Goal: Task Accomplishment & Management: Manage account settings

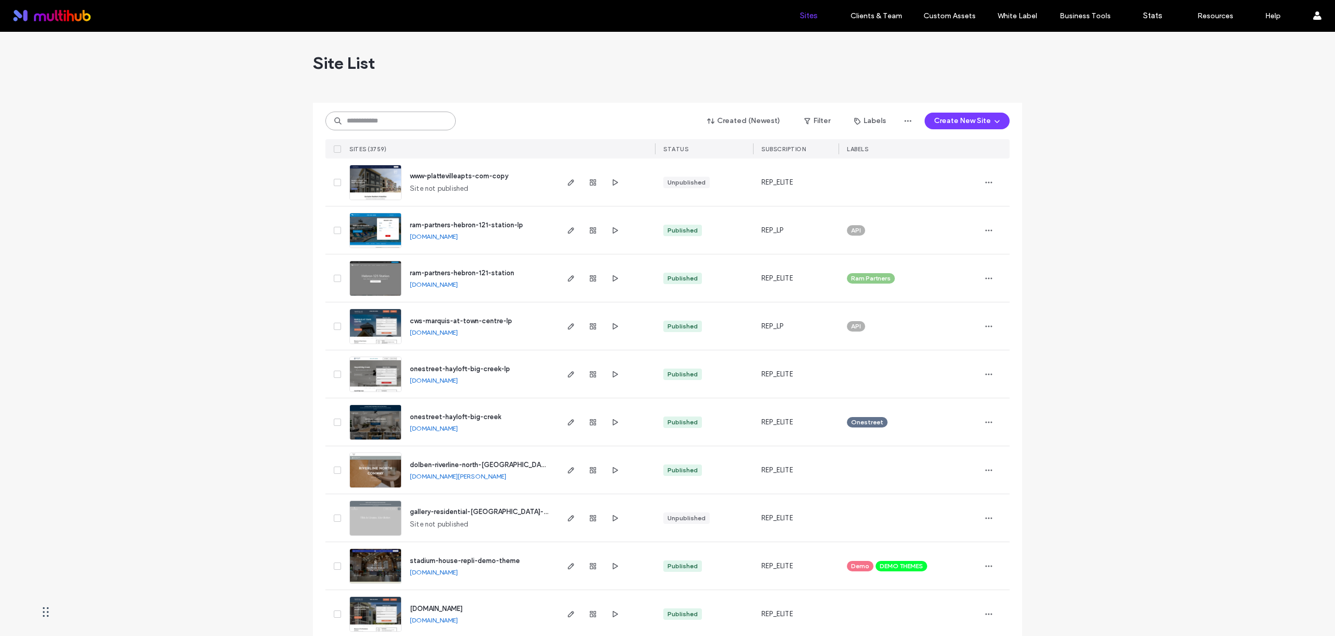
click at [410, 124] on input at bounding box center [390, 121] width 130 height 19
paste input "**********"
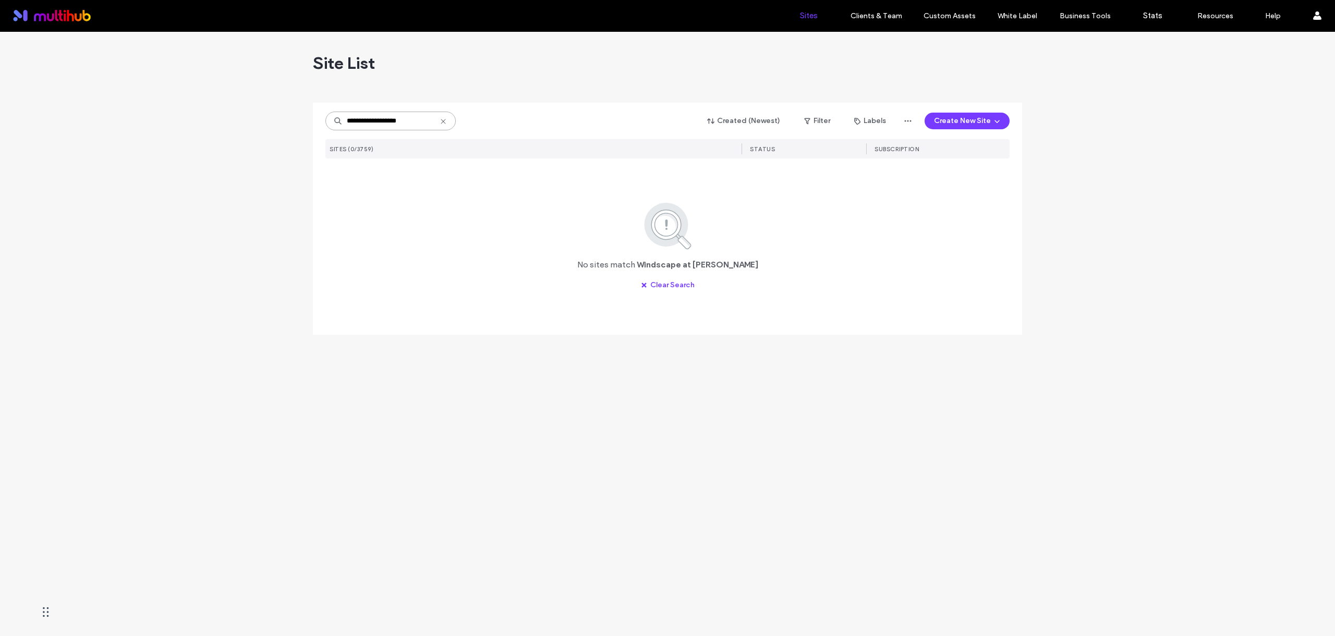
drag, startPoint x: 408, startPoint y: 122, endPoint x: 438, endPoint y: 124, distance: 29.8
click at [438, 124] on input "**********" at bounding box center [390, 121] width 130 height 19
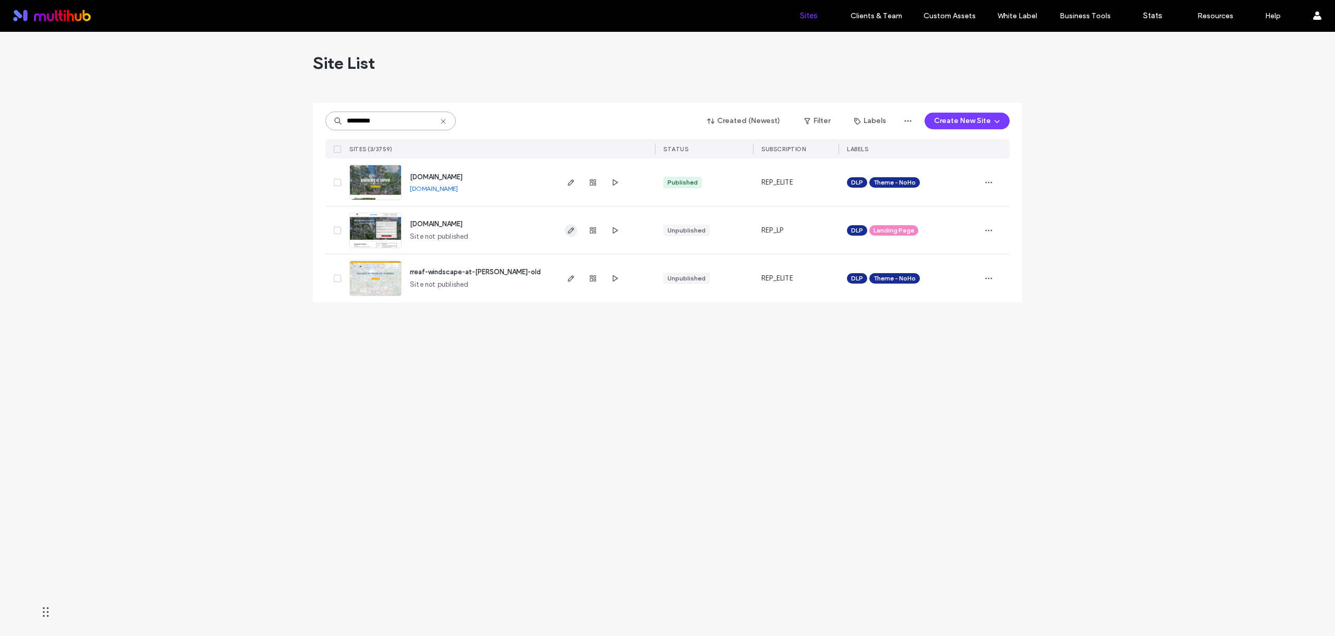
type input "*********"
click at [573, 233] on icon "button" at bounding box center [571, 230] width 8 height 8
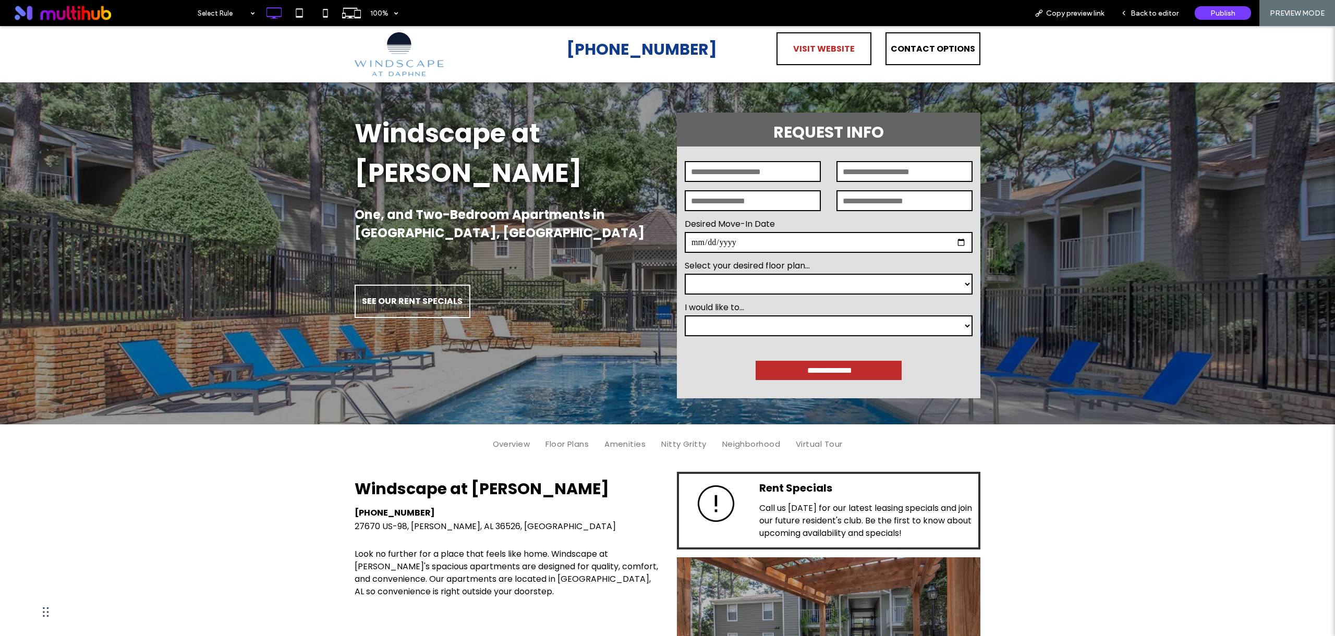
click at [839, 51] on span "VISIT WEBSITE" at bounding box center [824, 49] width 62 height 30
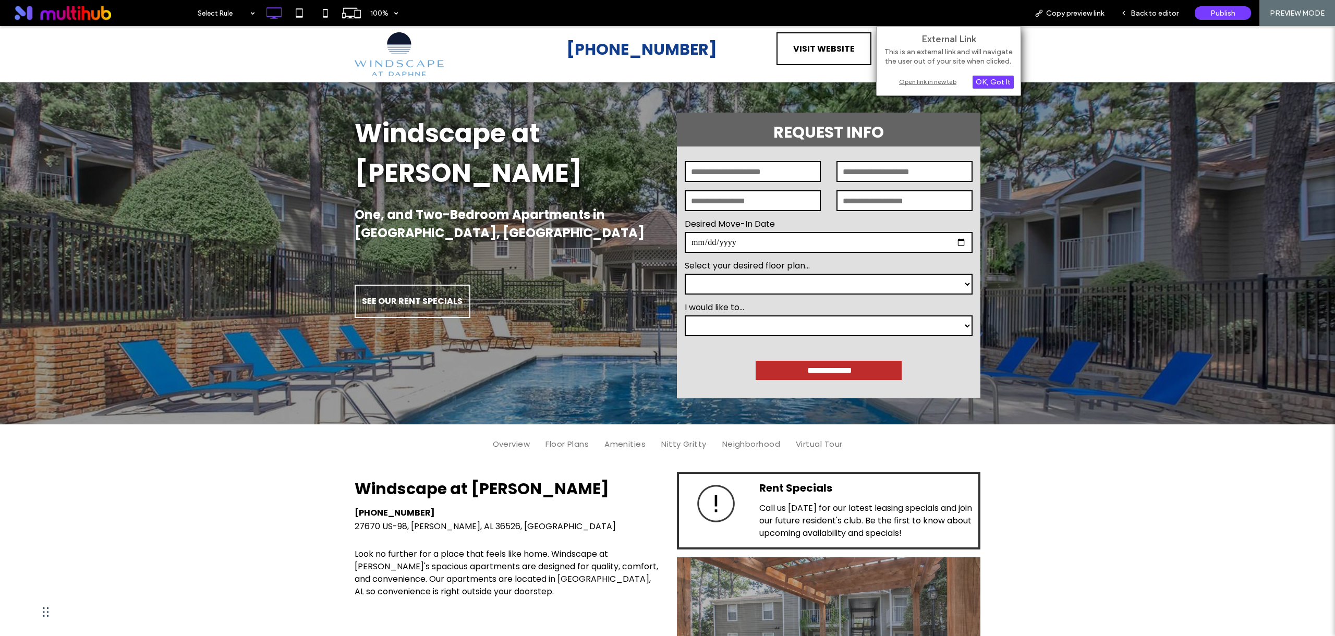
click at [917, 82] on div "Open link in new tab" at bounding box center [948, 81] width 130 height 11
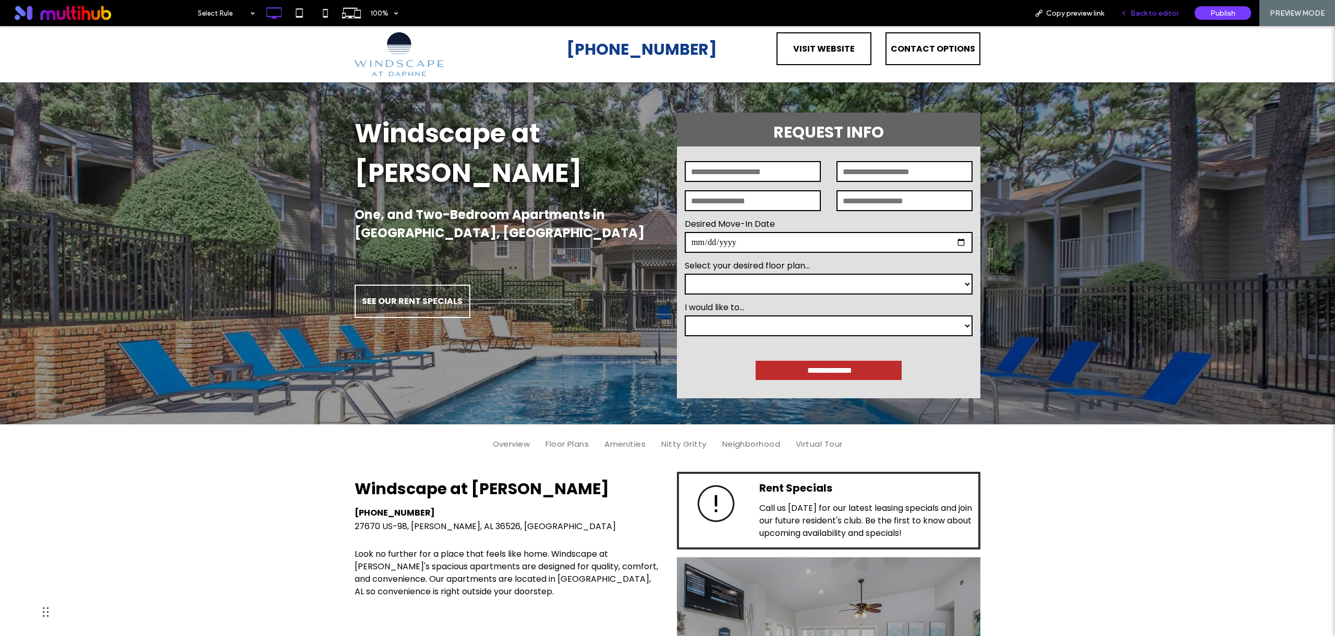
click at [1141, 11] on span "Back to editor" at bounding box center [1155, 13] width 48 height 9
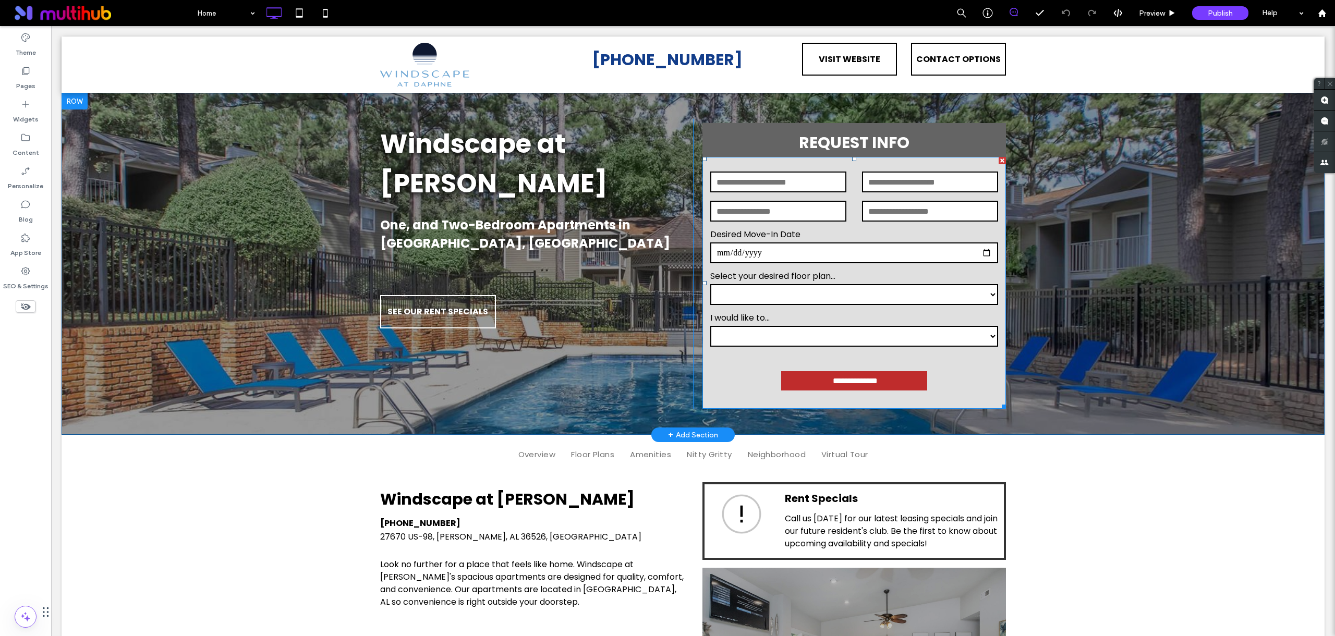
click at [738, 377] on form "**********" at bounding box center [854, 283] width 304 height 252
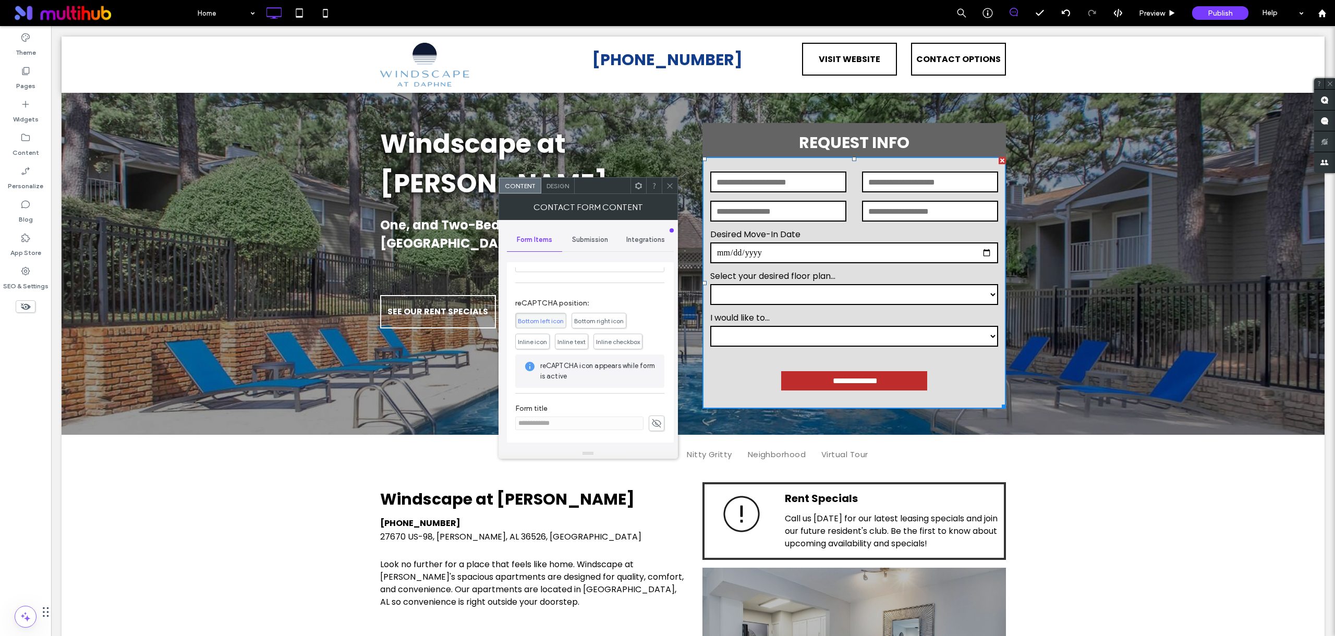
click at [608, 341] on span "Inline checkbox" at bounding box center [618, 342] width 44 height 8
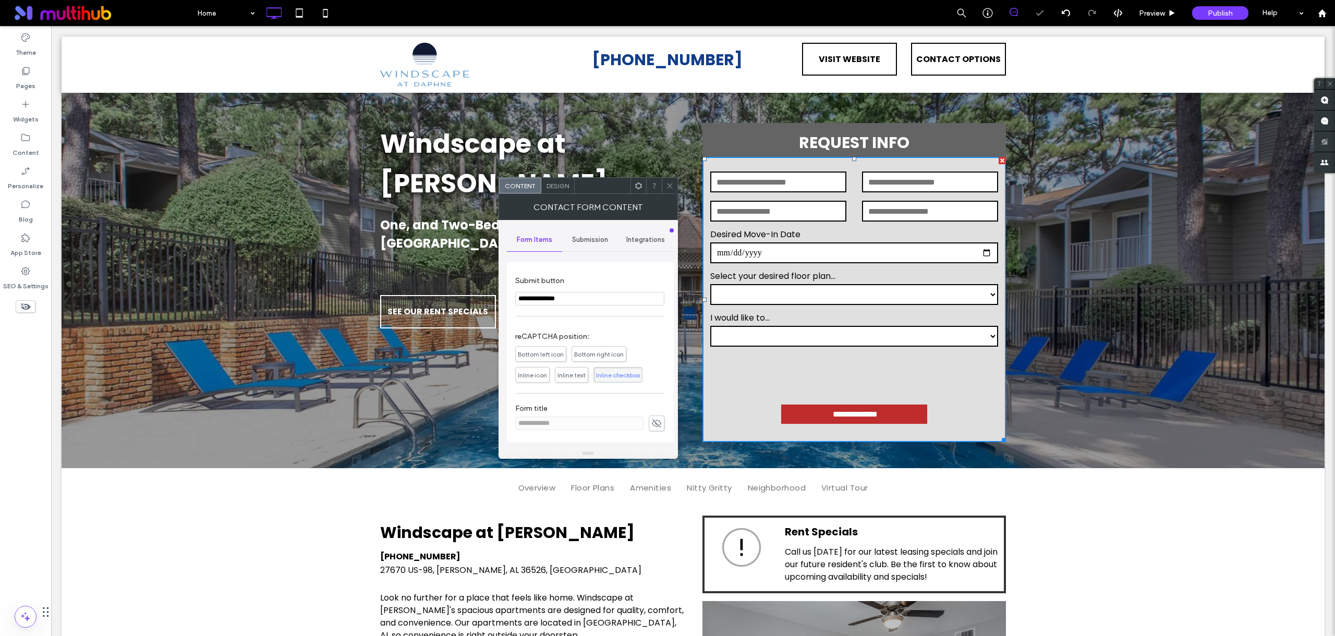
click at [667, 183] on icon at bounding box center [670, 186] width 8 height 8
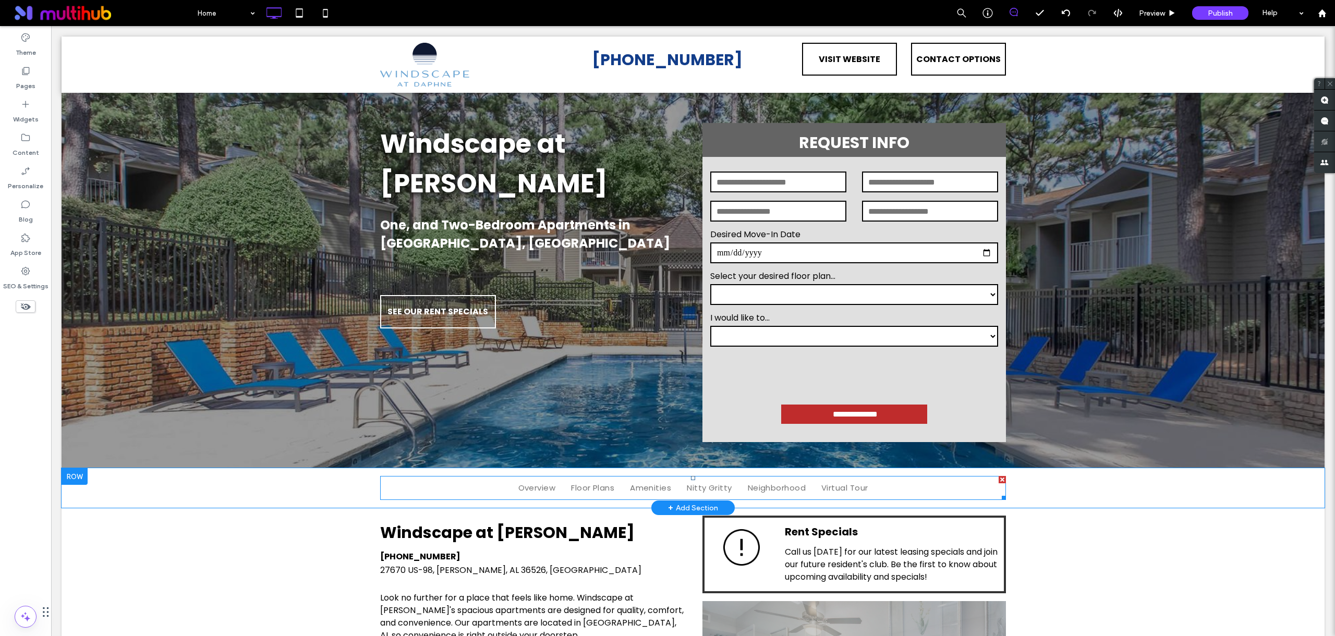
click at [447, 496] on nav "Overview Floor Plans Amenities Nitty Gritty Neighborhood Virtual Tour" at bounding box center [693, 488] width 626 height 24
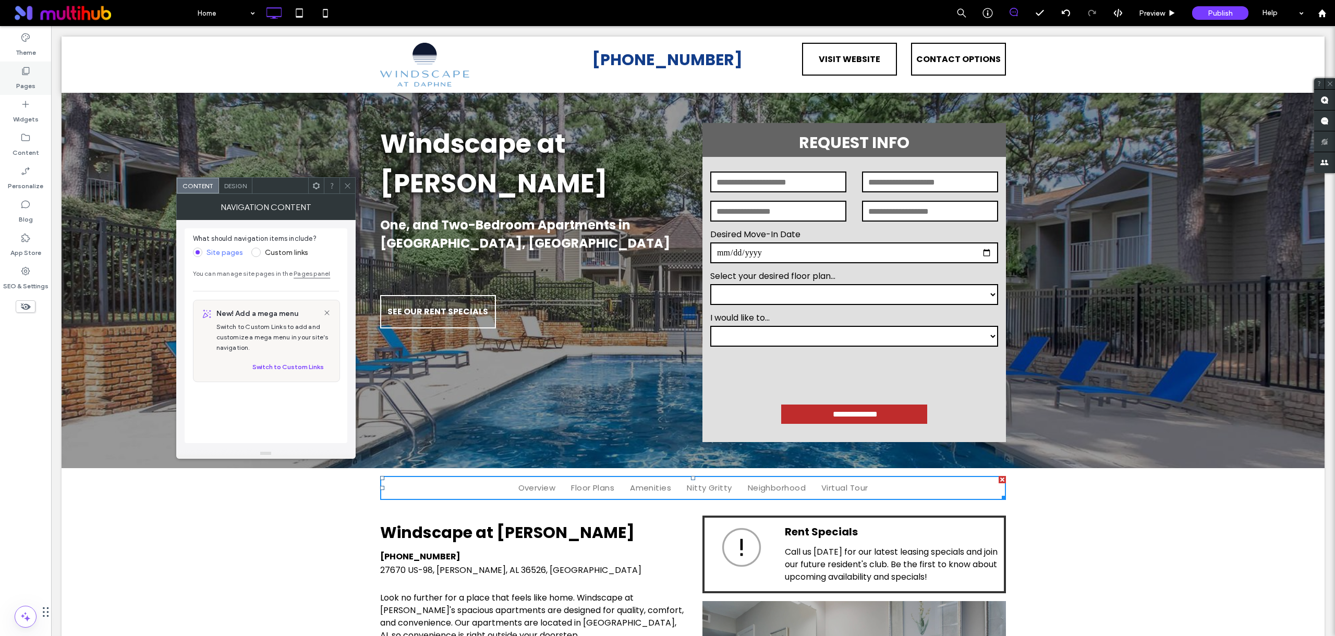
click at [21, 88] on label "Pages" at bounding box center [25, 83] width 19 height 15
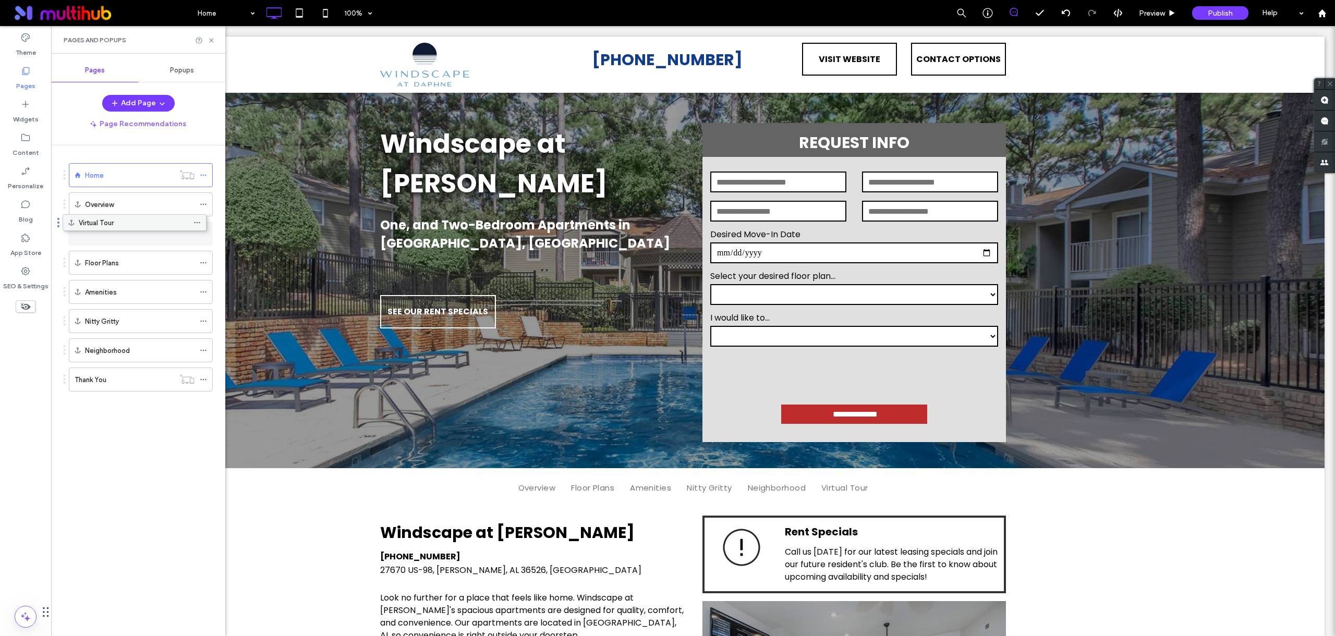
drag, startPoint x: 202, startPoint y: 377, endPoint x: 196, endPoint y: 224, distance: 153.5
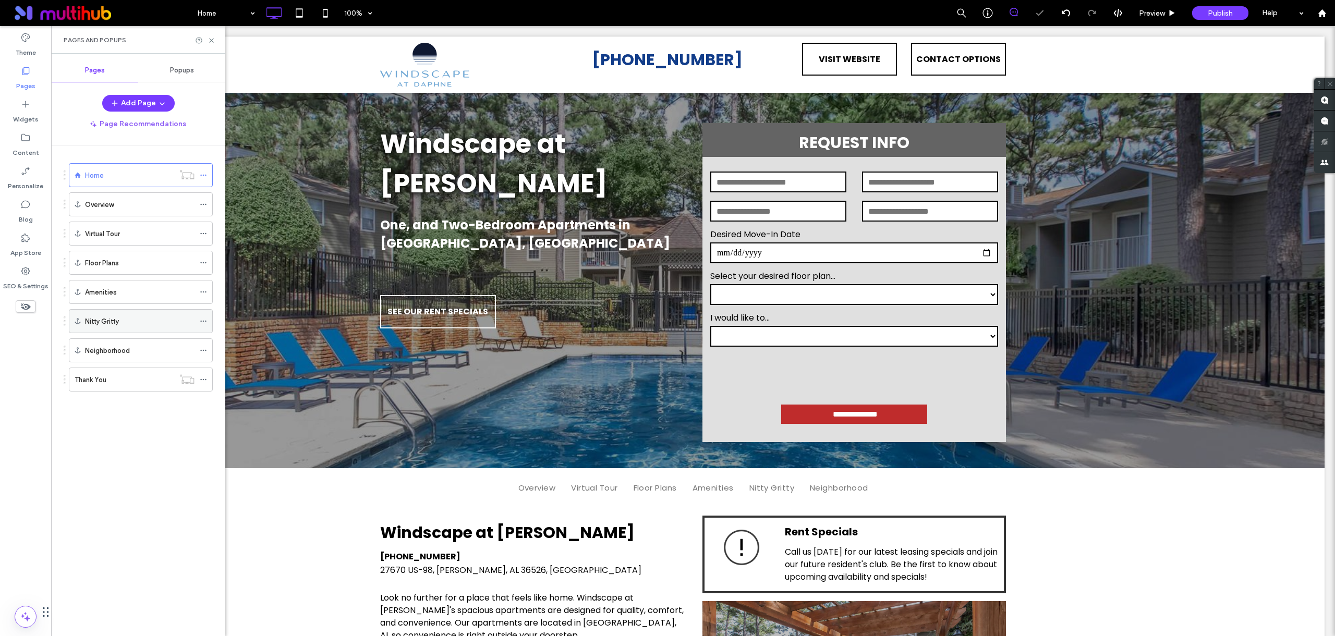
click at [208, 318] on div at bounding box center [206, 321] width 13 height 16
click at [205, 321] on icon at bounding box center [203, 321] width 7 height 7
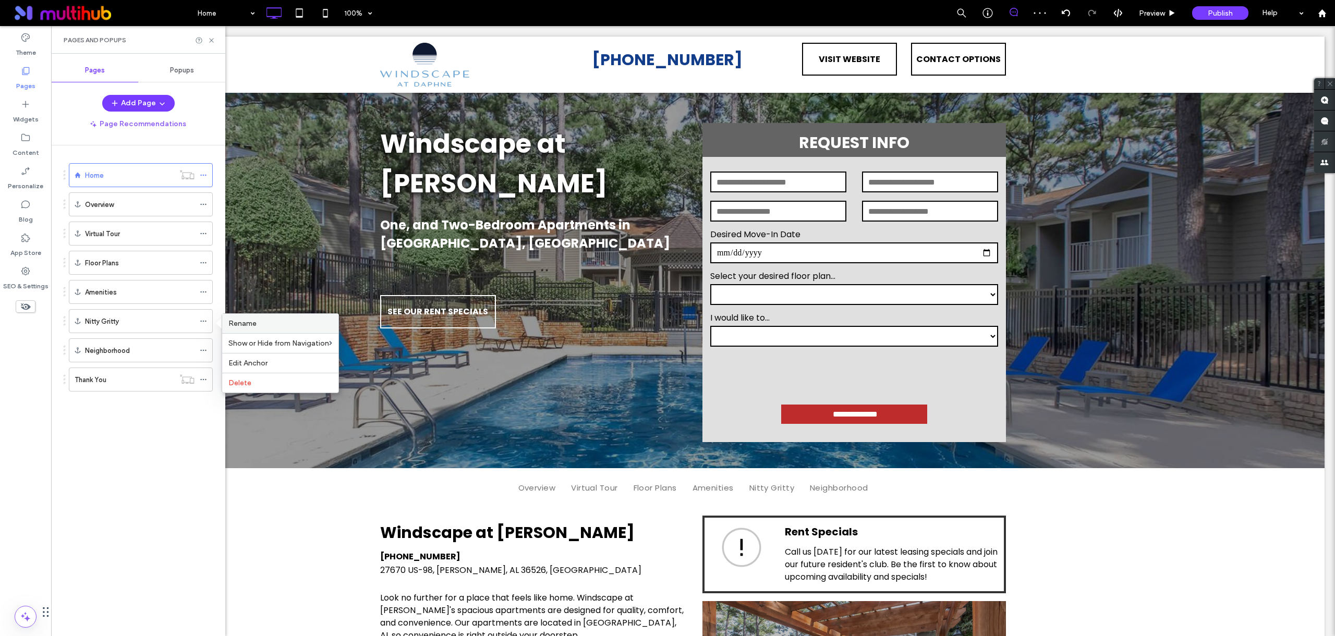
click at [237, 325] on span "Rename" at bounding box center [242, 323] width 28 height 9
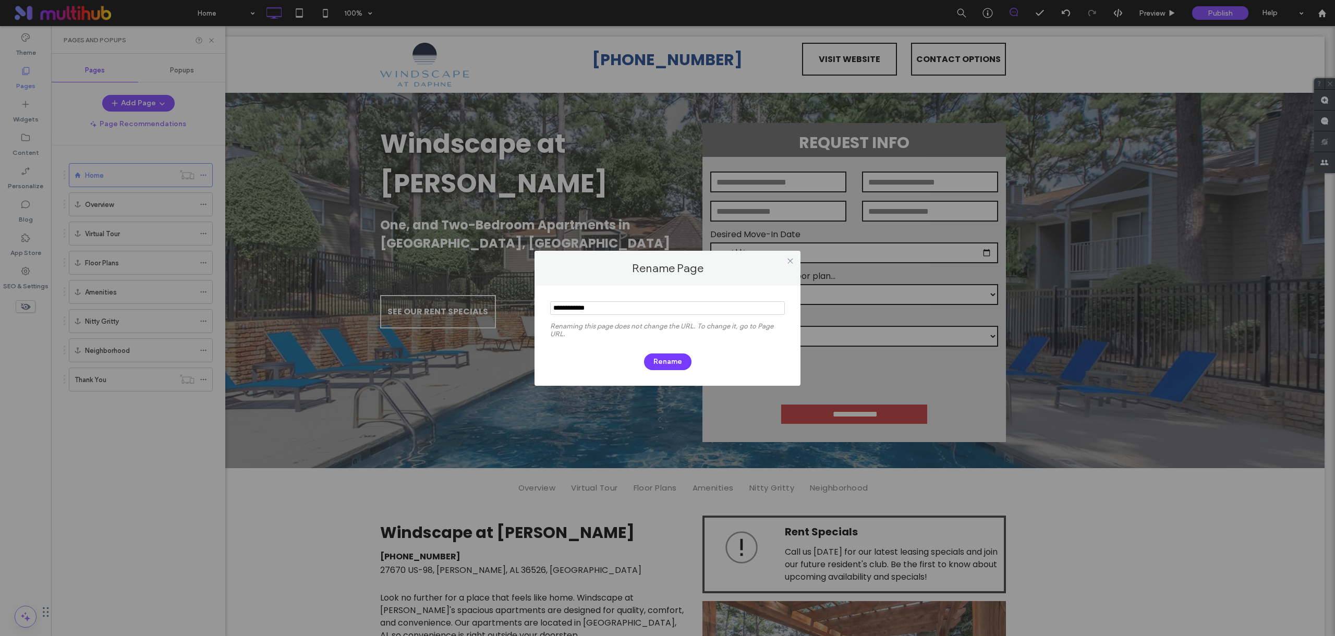
click at [587, 309] on input "notEmpty" at bounding box center [667, 308] width 235 height 14
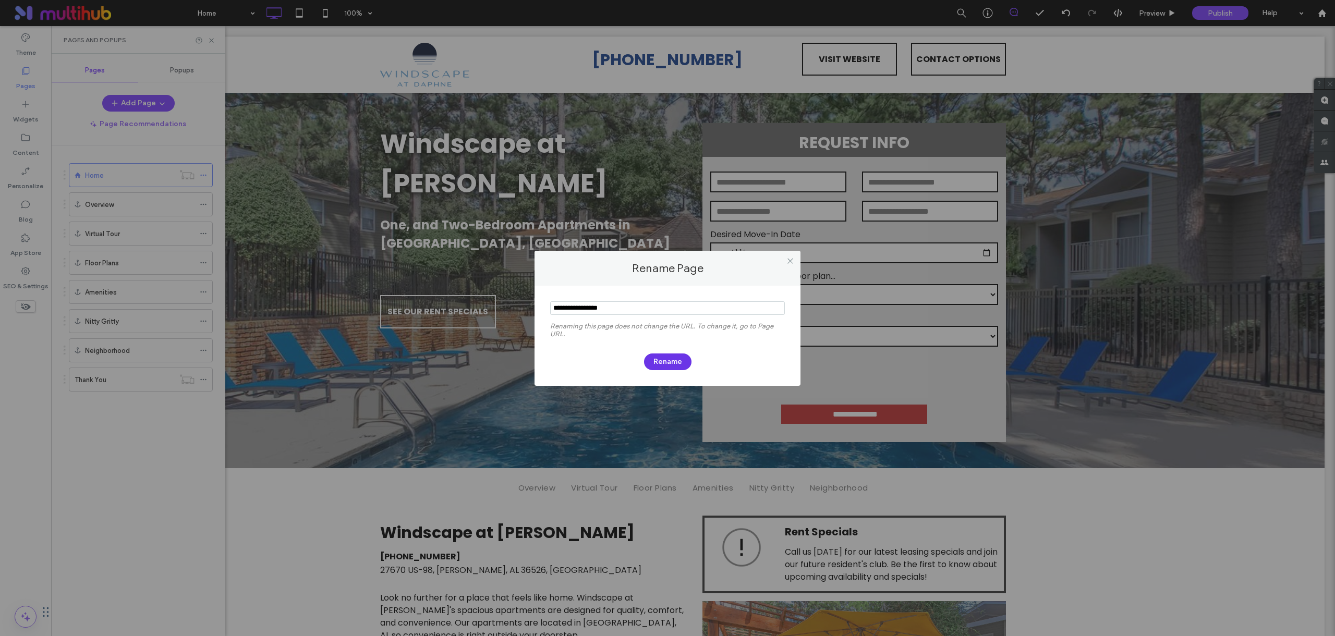
type input "**********"
click at [668, 362] on button "Rename" at bounding box center [667, 362] width 47 height 17
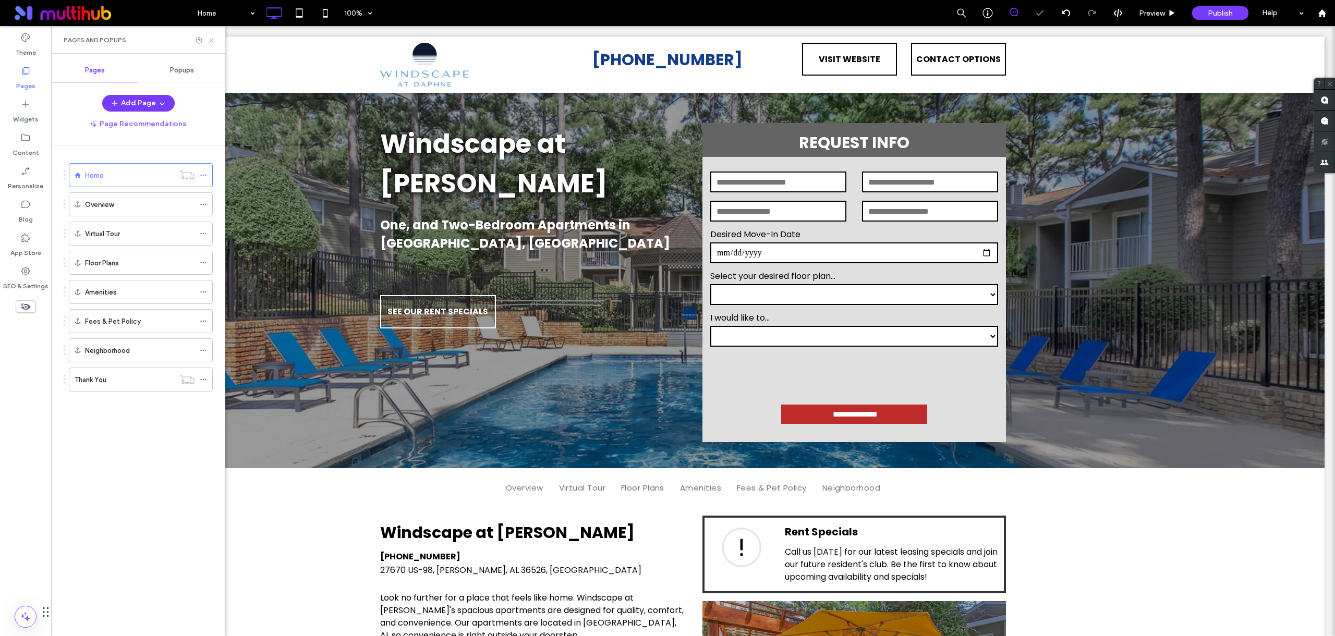
click at [212, 38] on icon at bounding box center [212, 41] width 8 height 8
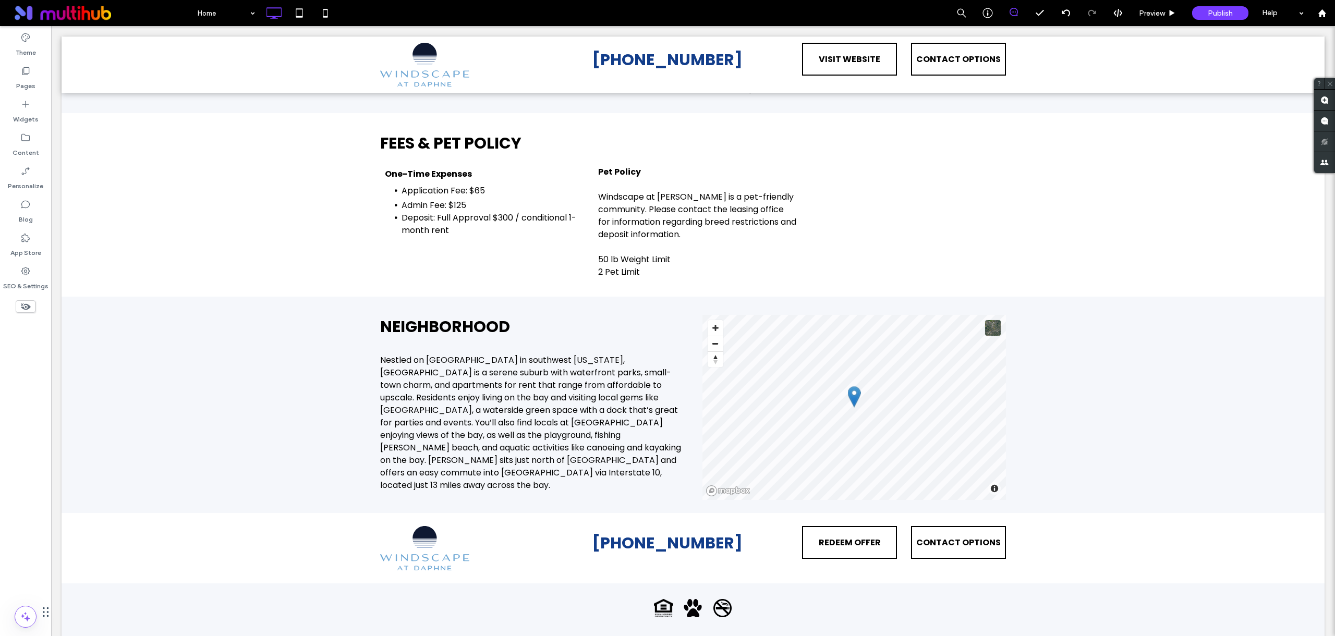
scroll to position [1929, 0]
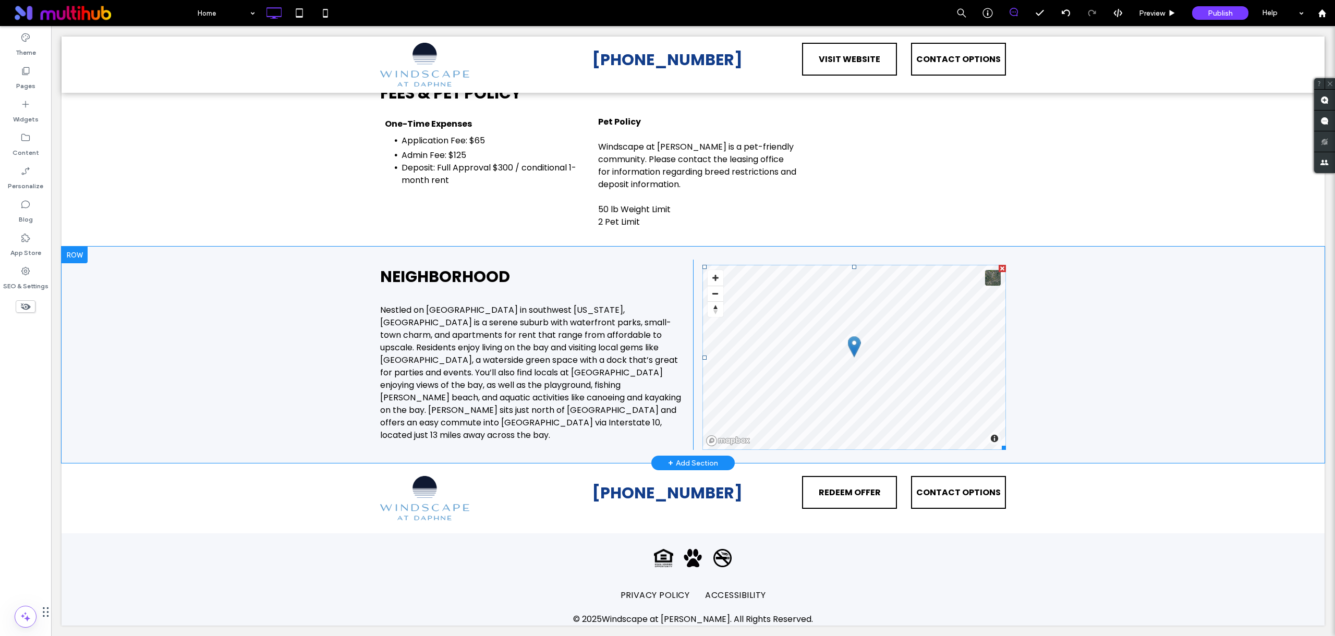
click at [842, 347] on span at bounding box center [854, 357] width 304 height 185
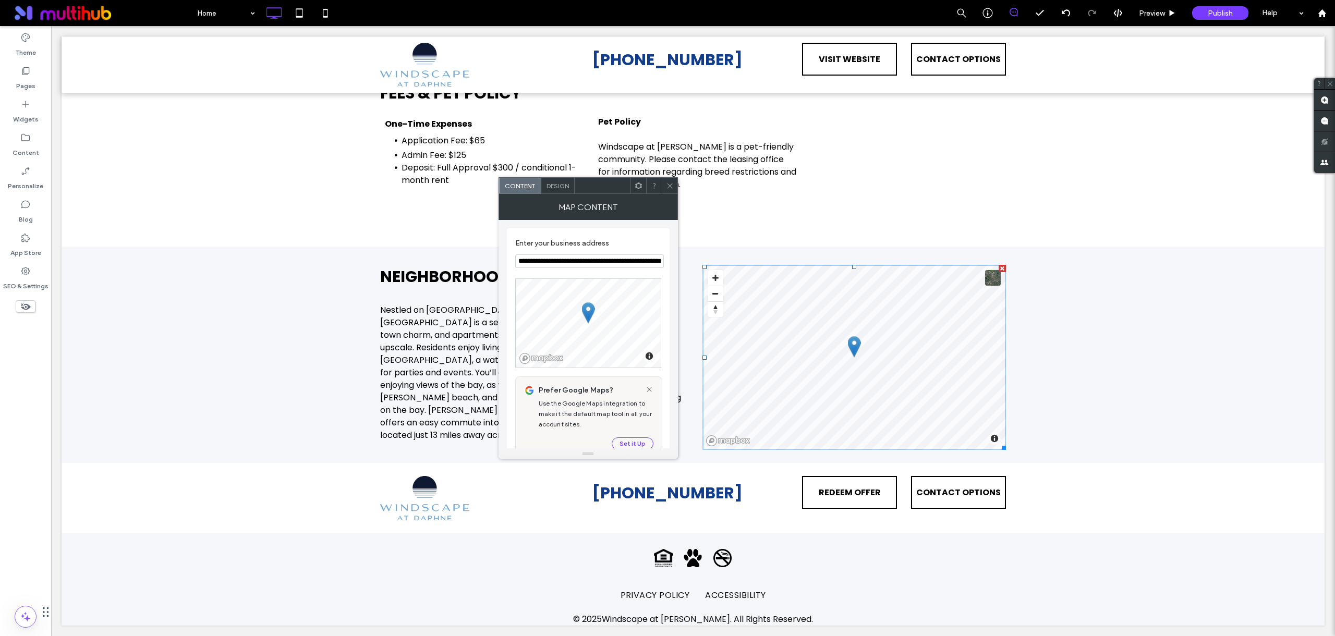
click at [669, 186] on use at bounding box center [669, 185] width 5 height 5
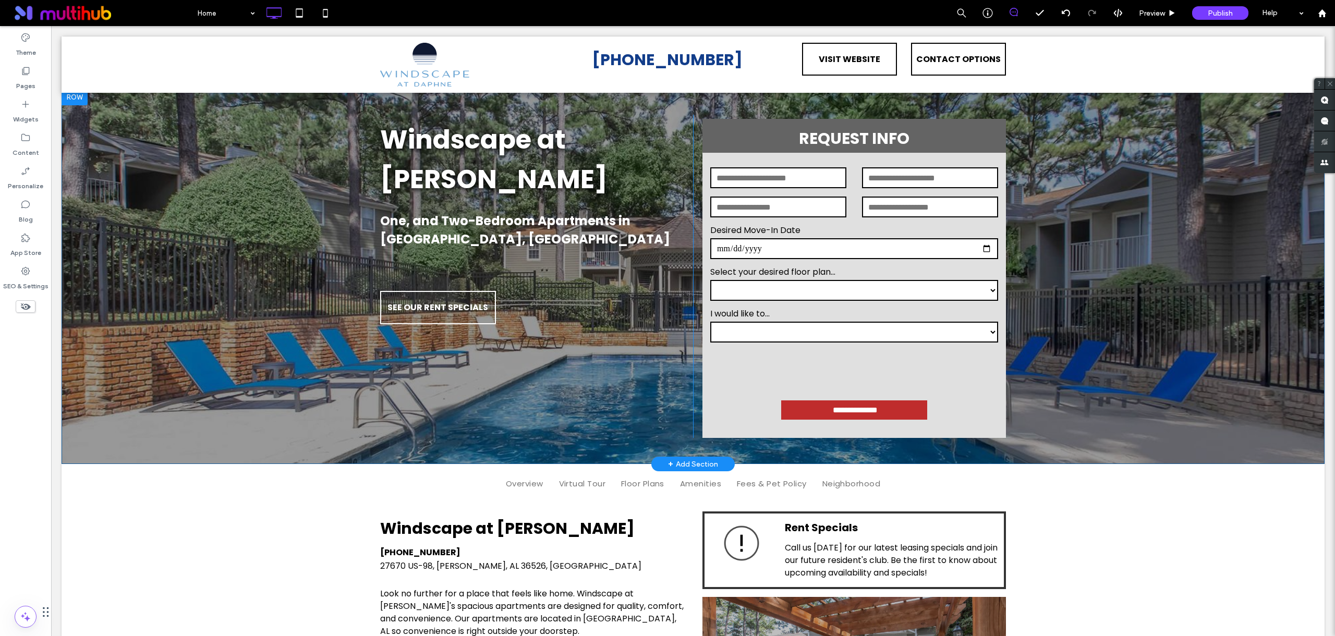
scroll to position [9, 0]
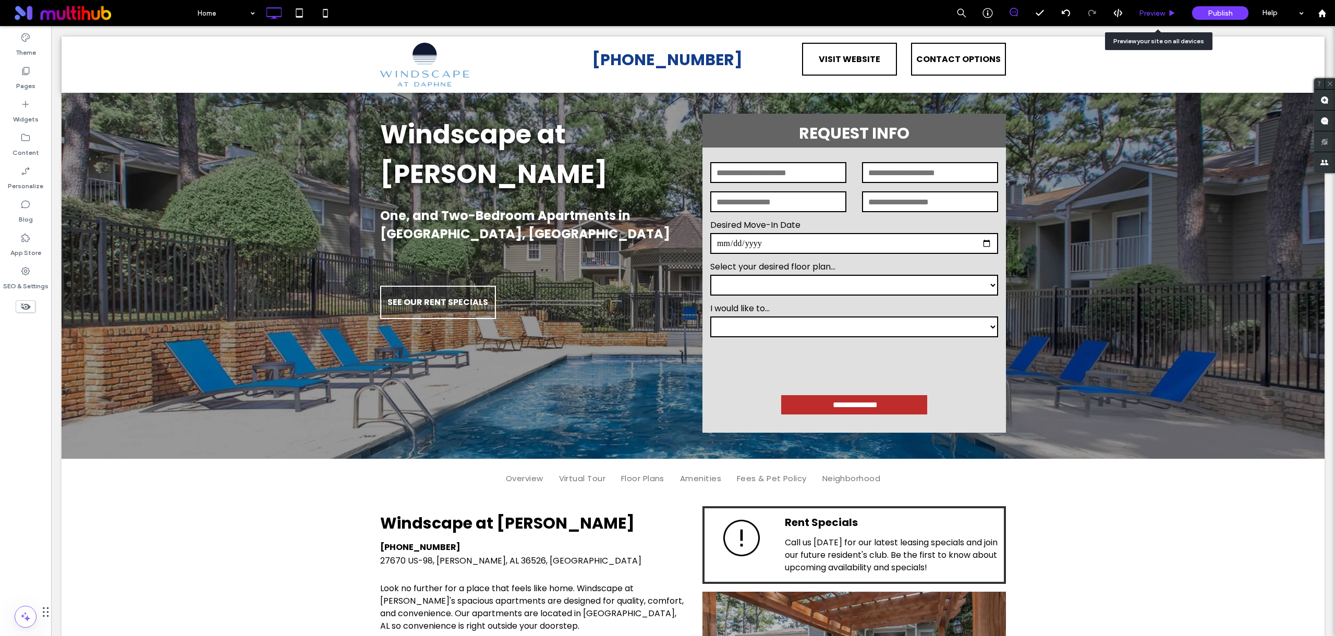
click at [1144, 12] on span "Preview" at bounding box center [1152, 13] width 26 height 9
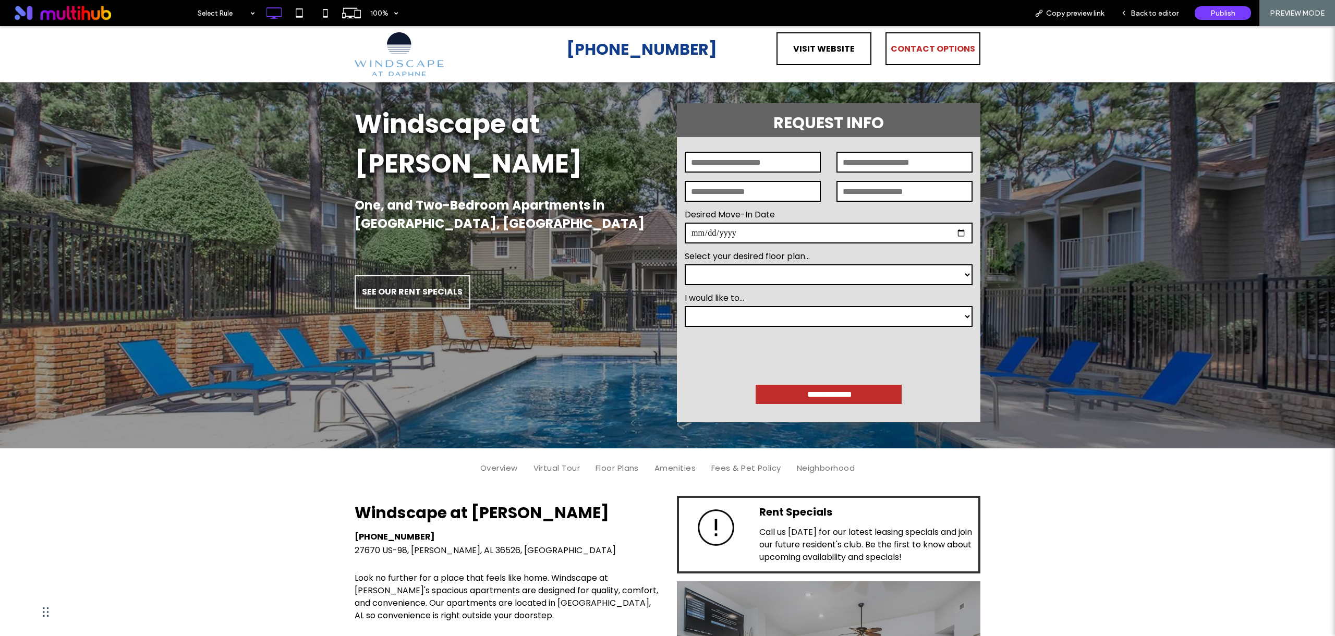
click at [937, 57] on span "CONTACT OPTIONS" at bounding box center [933, 49] width 84 height 30
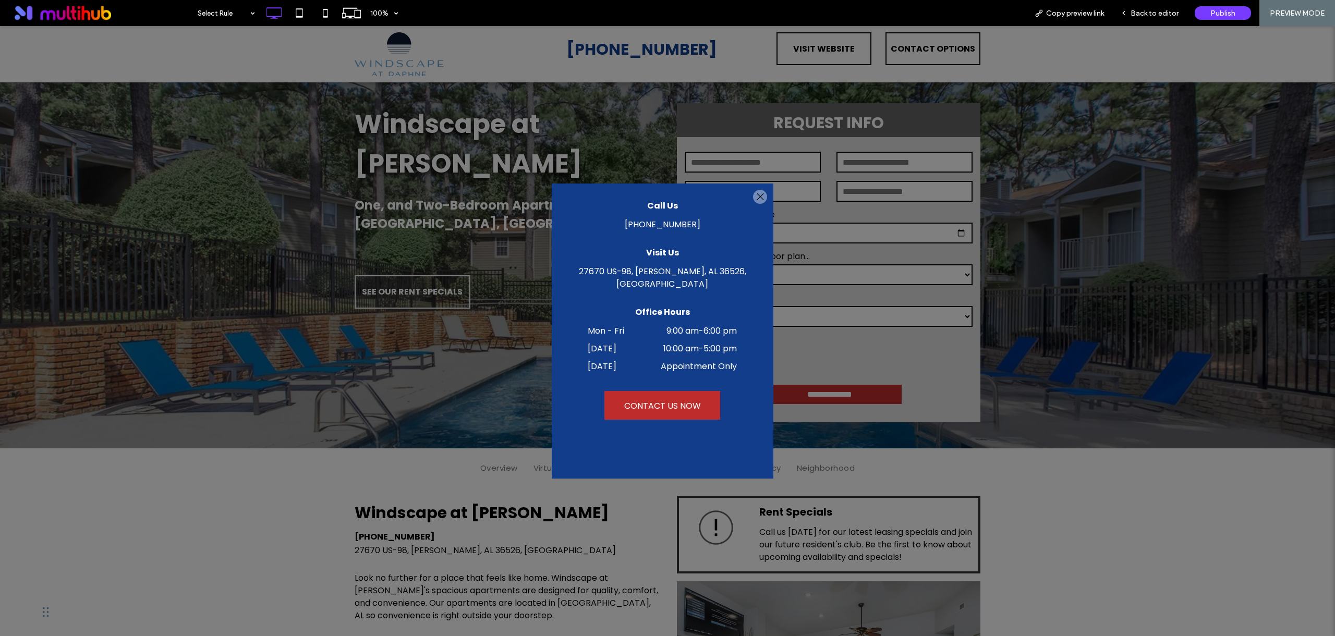
click at [761, 195] on div at bounding box center [760, 197] width 14 height 14
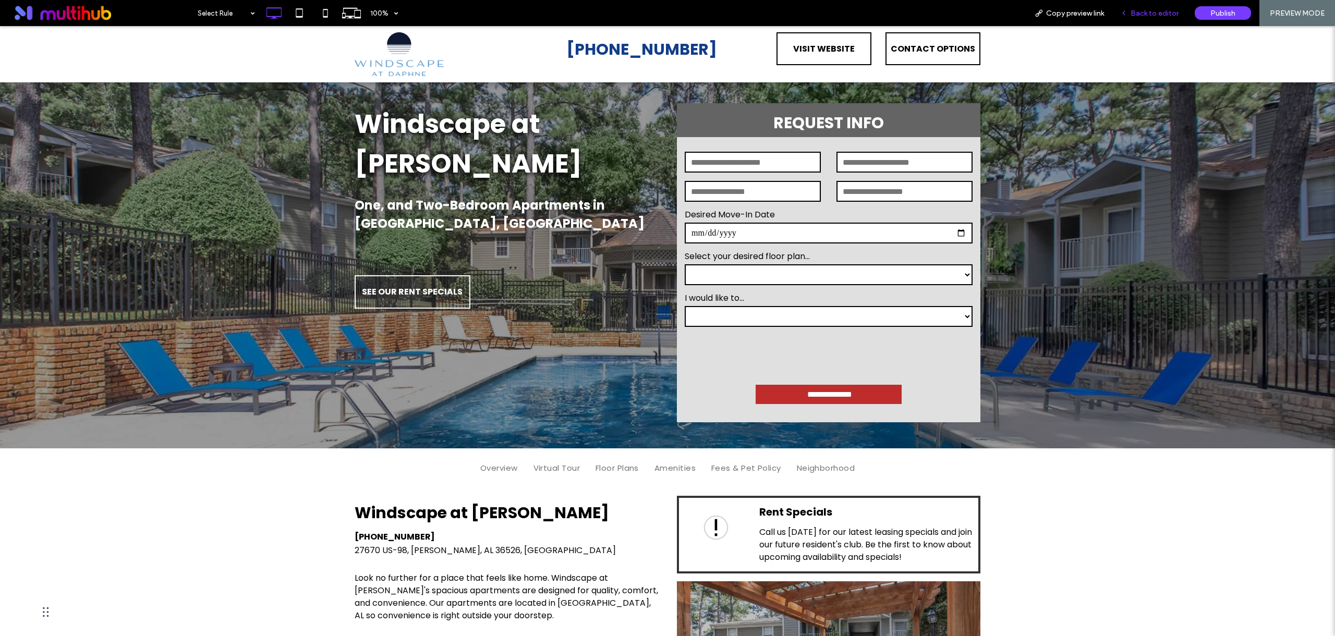
click at [1145, 15] on span "Back to editor" at bounding box center [1155, 13] width 48 height 9
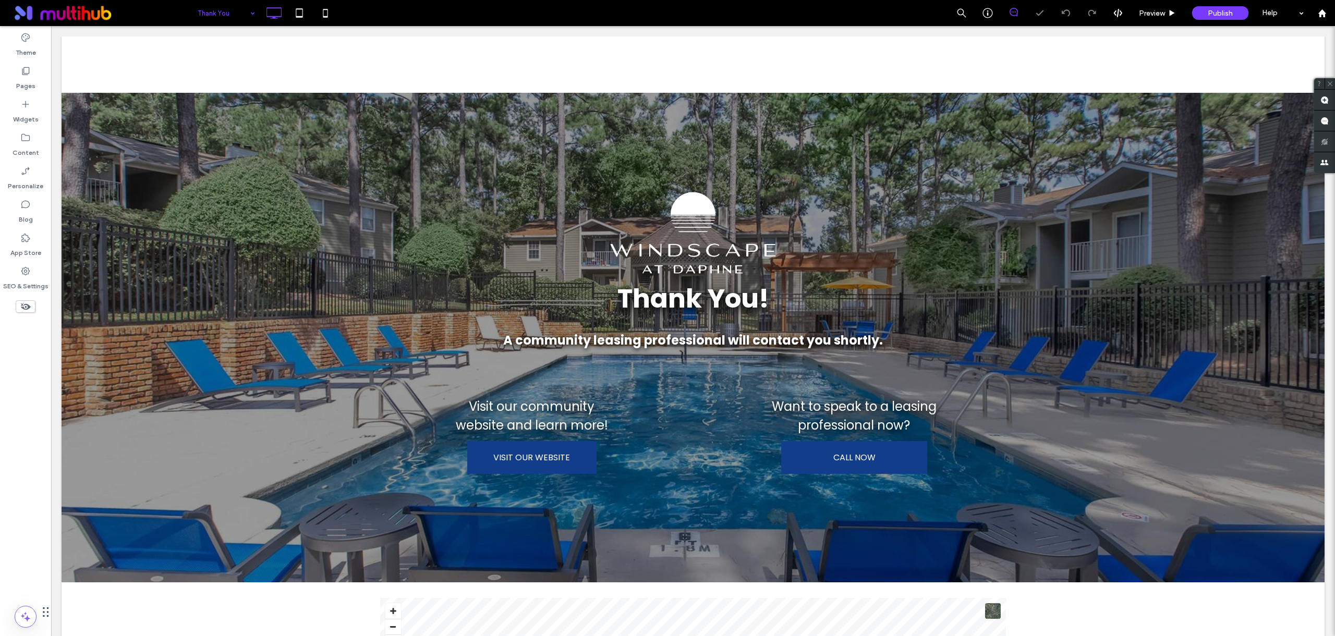
scroll to position [220, 0]
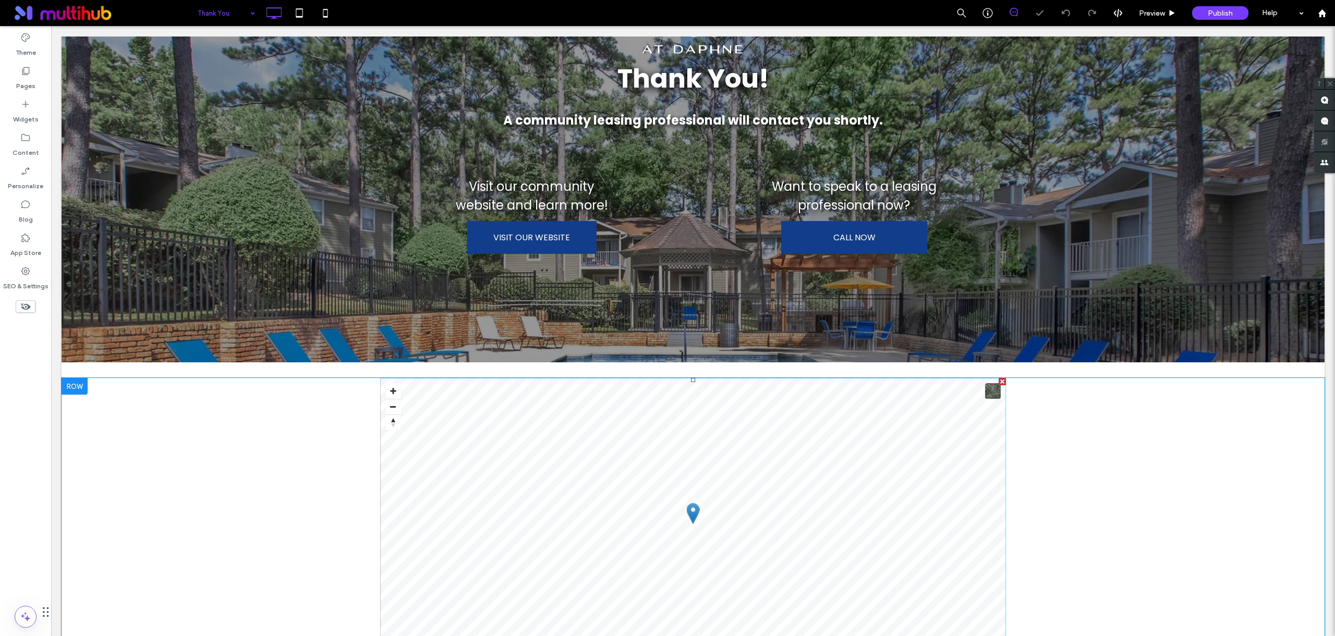
click at [475, 558] on span at bounding box center [693, 524] width 626 height 292
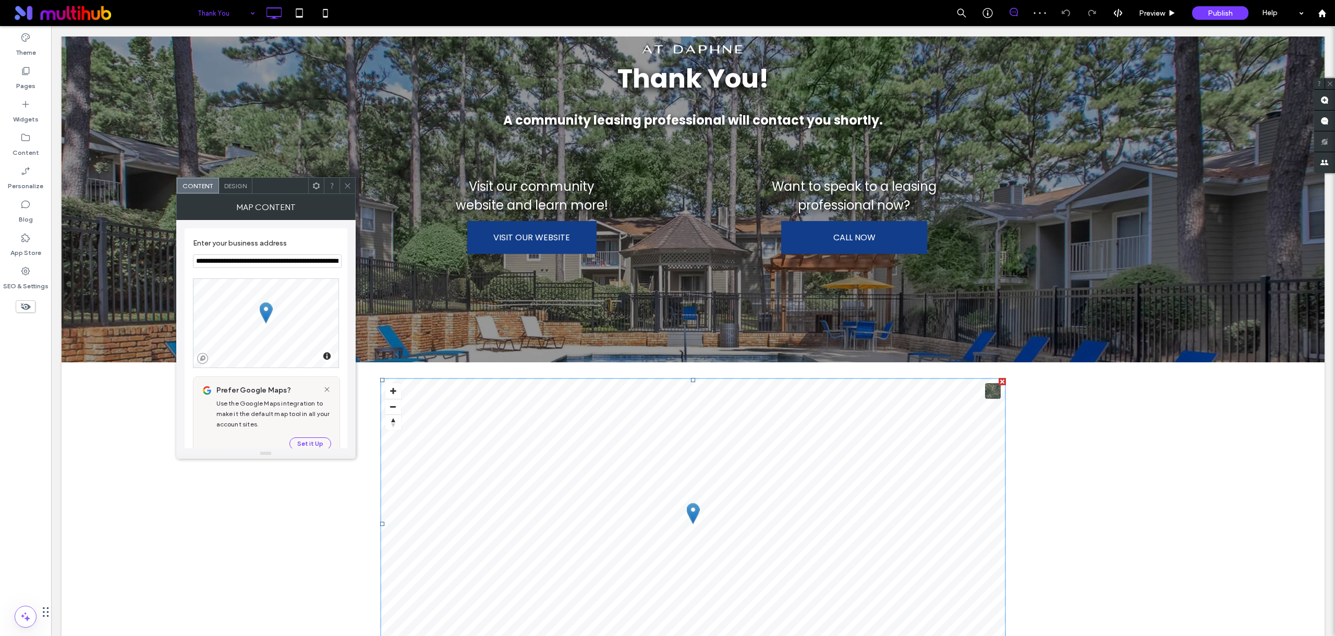
click at [349, 186] on icon at bounding box center [348, 186] width 8 height 8
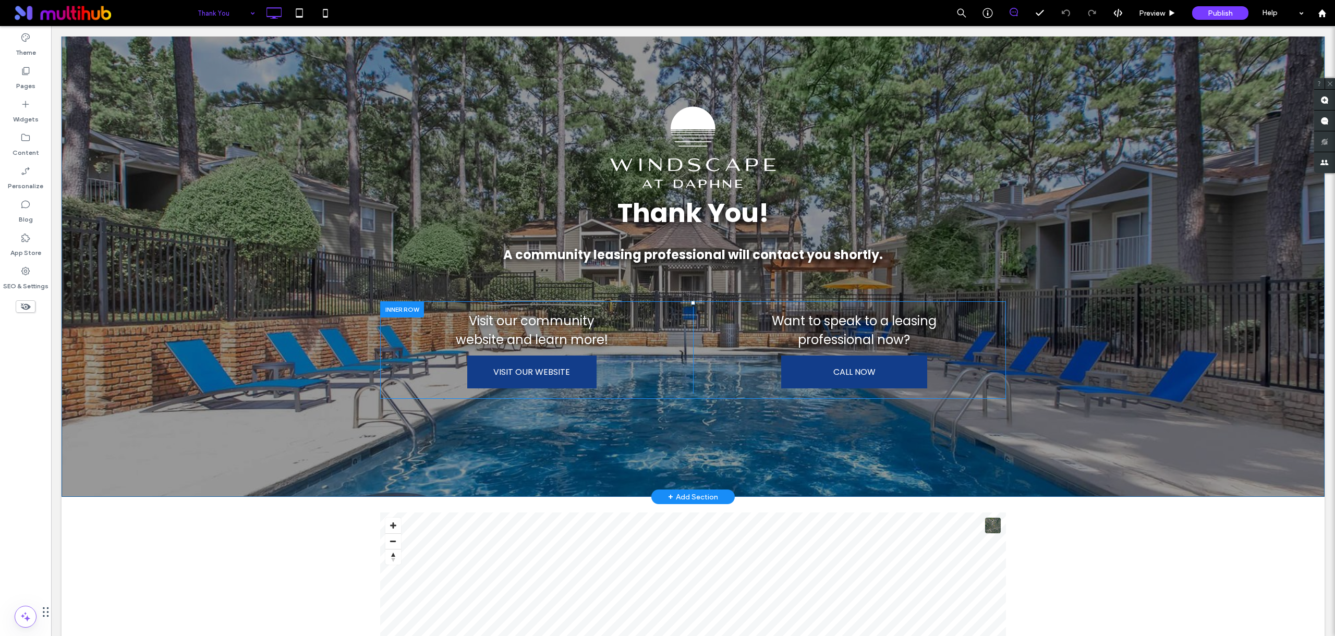
scroll to position [65, 0]
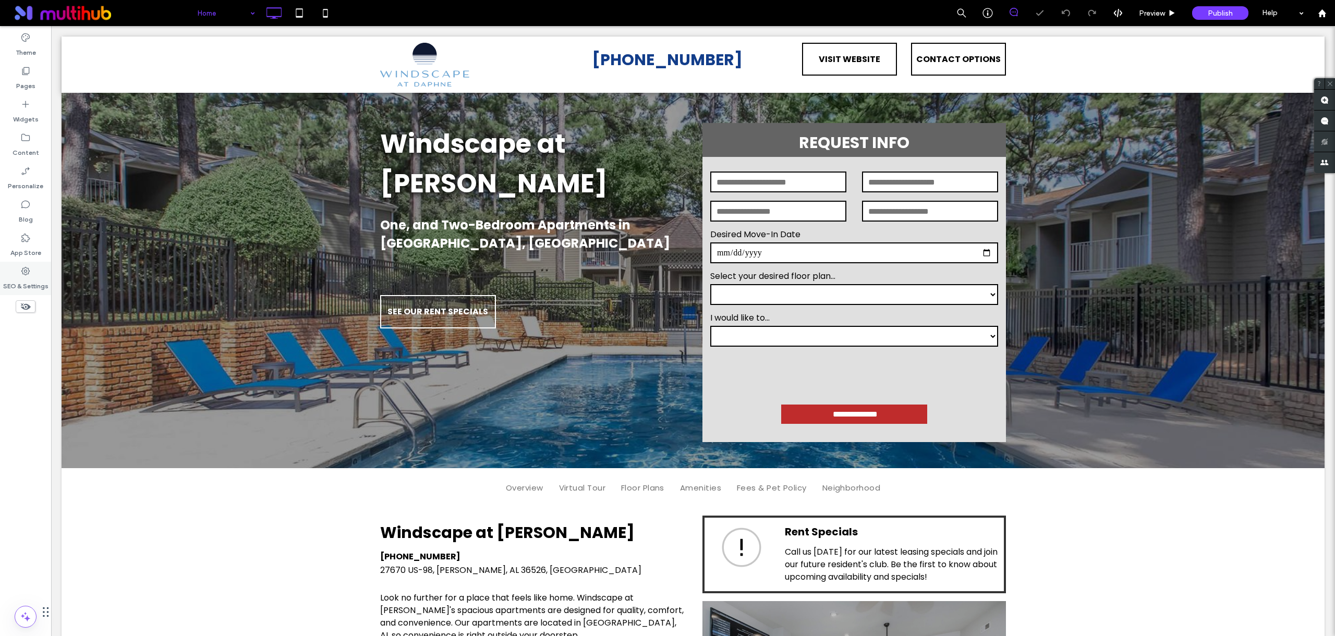
click at [35, 281] on label "SEO & Settings" at bounding box center [25, 283] width 45 height 15
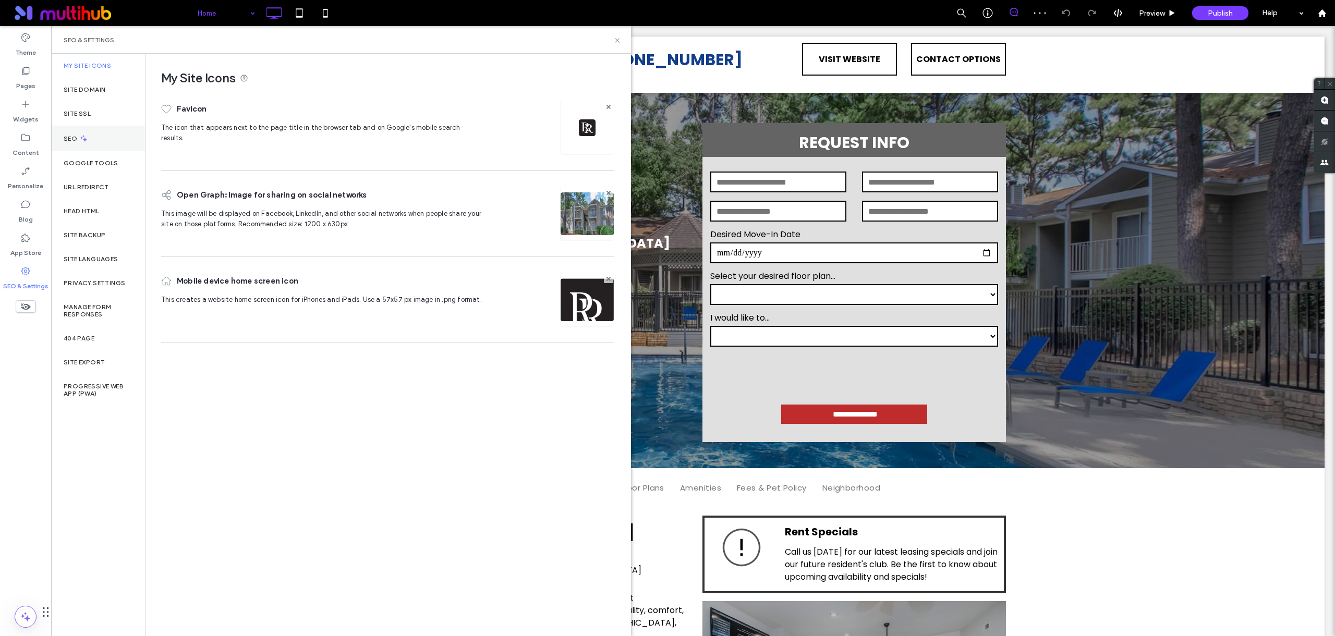
click at [119, 141] on div "SEO" at bounding box center [98, 139] width 94 height 26
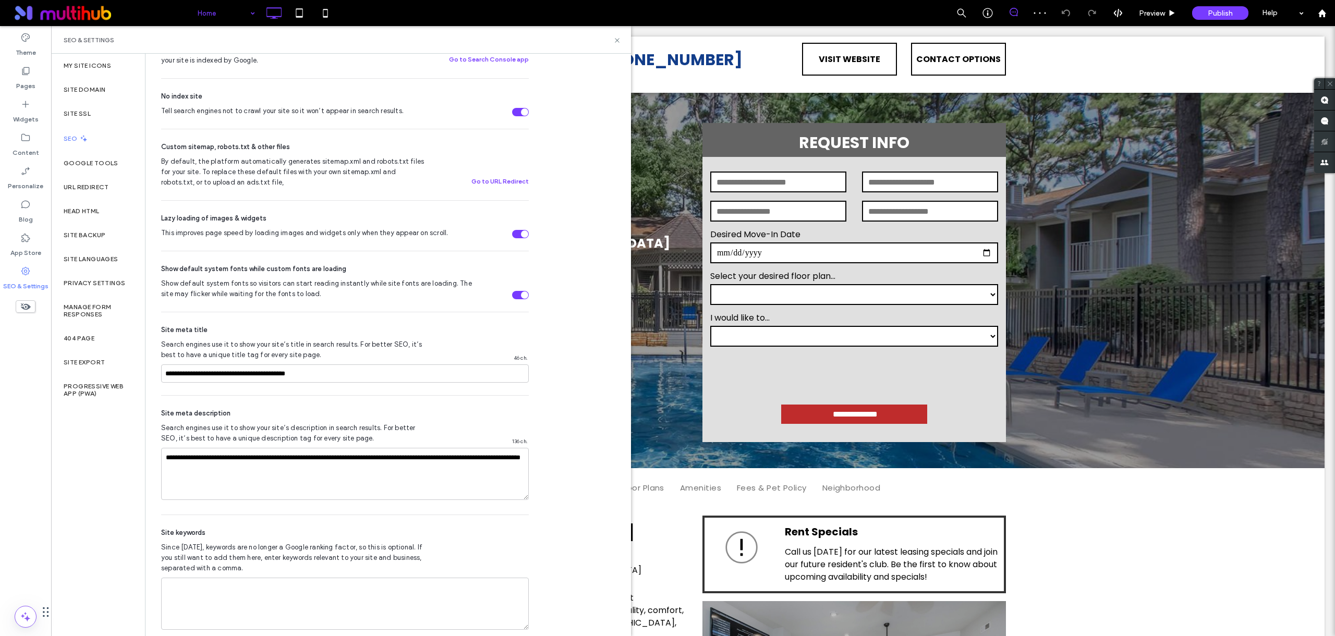
scroll to position [396, 0]
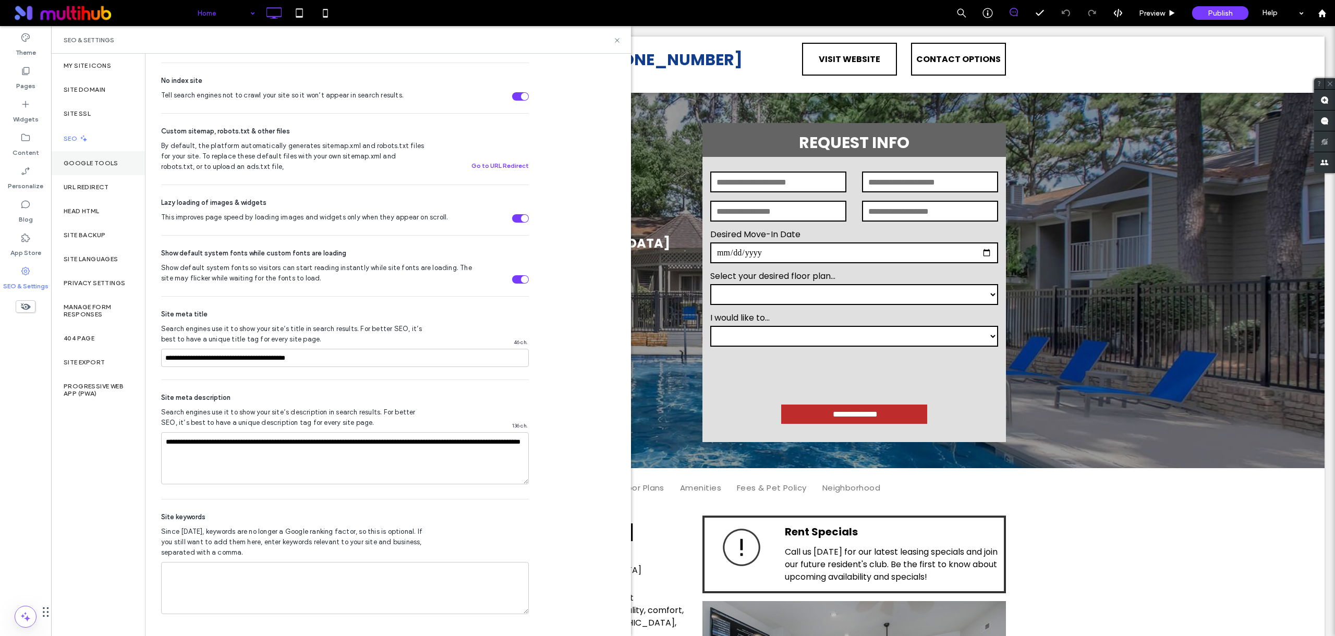
click at [117, 168] on div "Google Tools" at bounding box center [98, 163] width 94 height 24
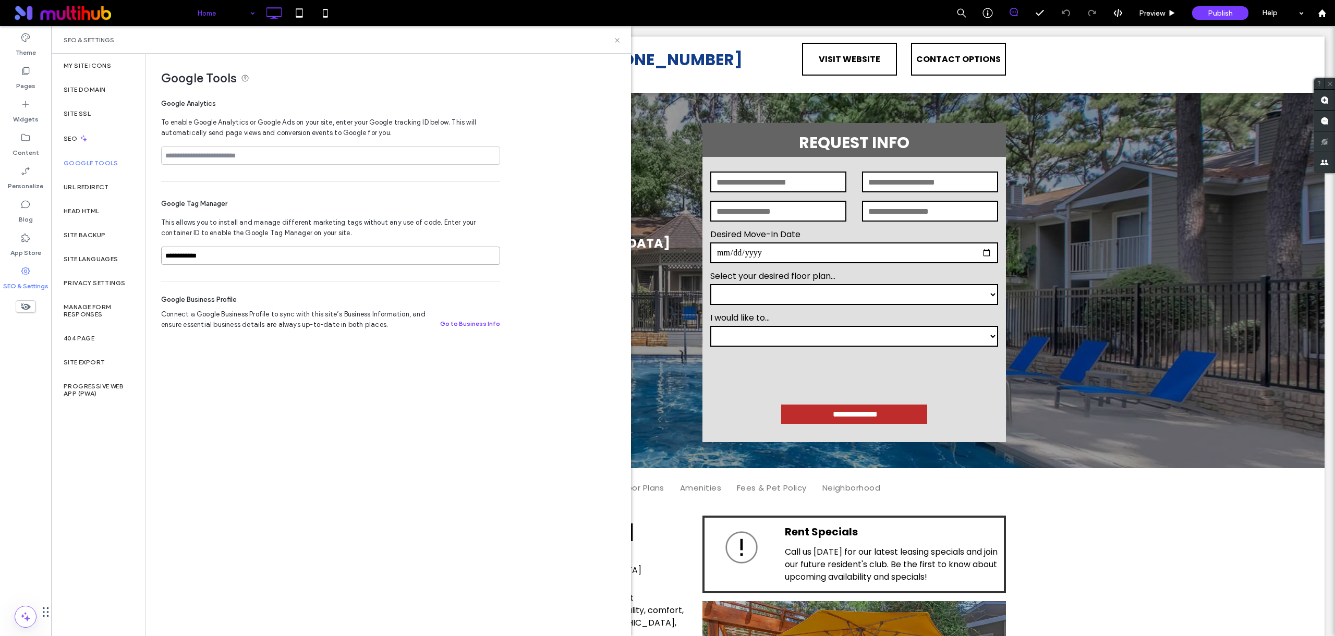
click at [249, 251] on input "**********" at bounding box center [330, 256] width 339 height 18
paste input "**********"
drag, startPoint x: 272, startPoint y: 256, endPoint x: 127, endPoint y: 250, distance: 145.1
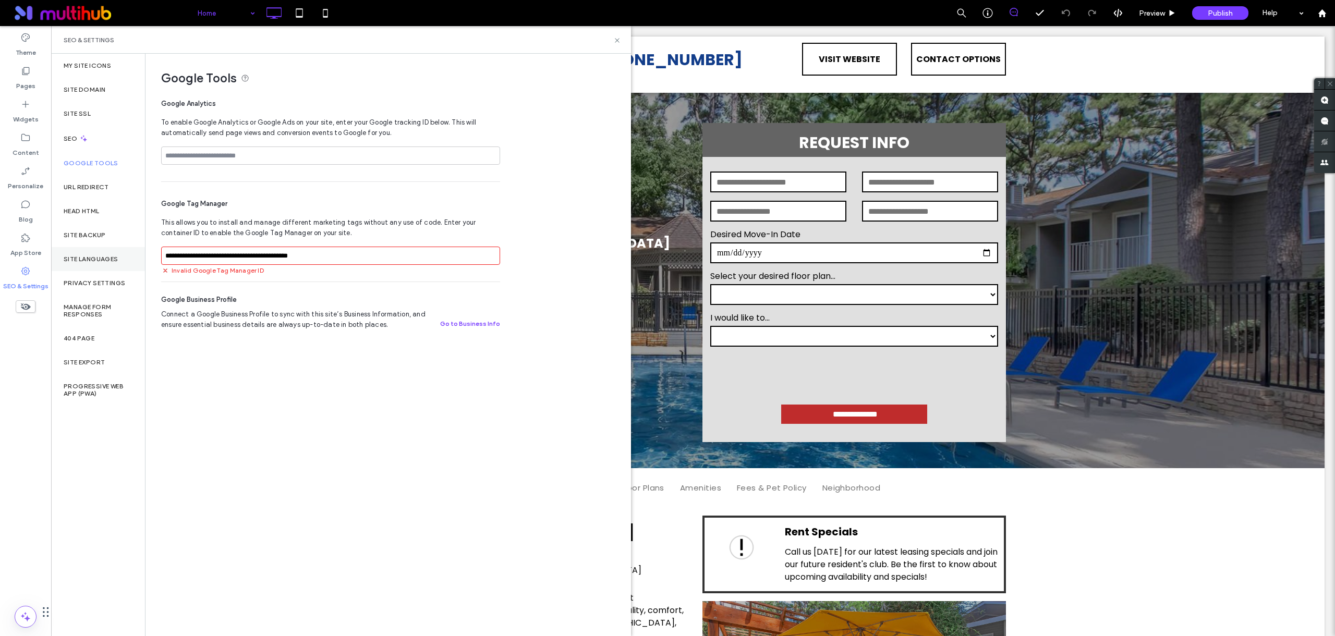
click at [127, 250] on div "**********" at bounding box center [341, 345] width 580 height 583
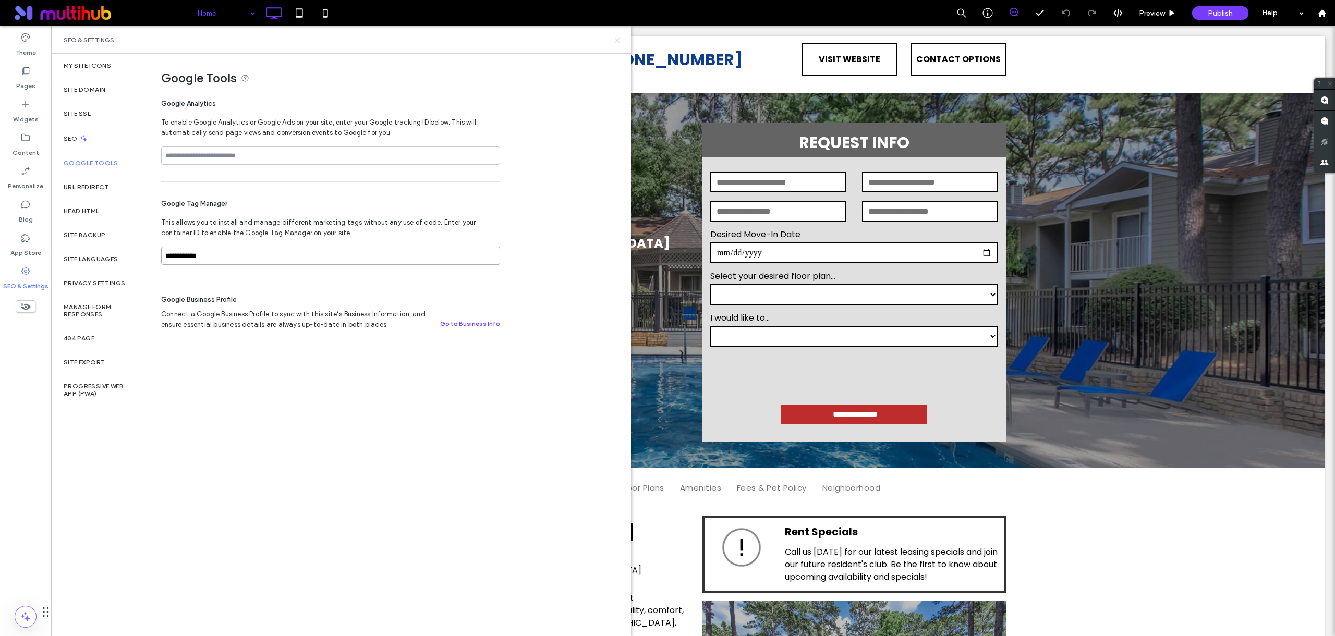
type input "**********"
click at [618, 41] on icon at bounding box center [617, 41] width 8 height 8
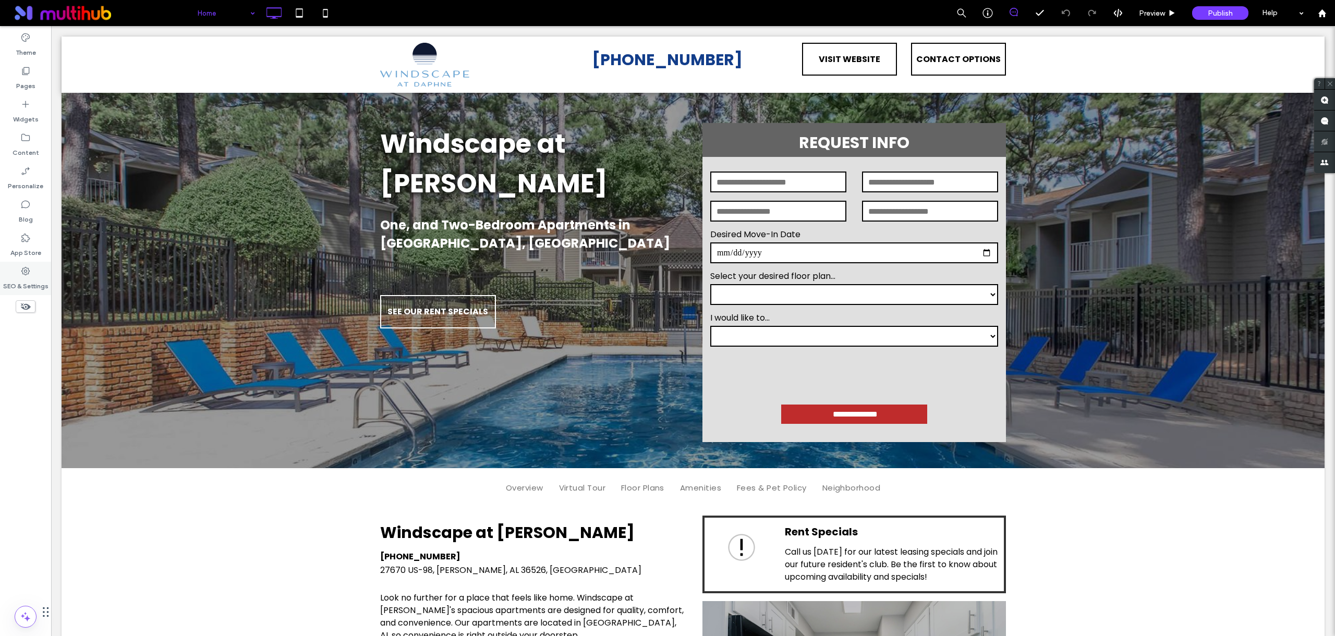
click at [17, 274] on div "SEO & Settings" at bounding box center [25, 278] width 51 height 33
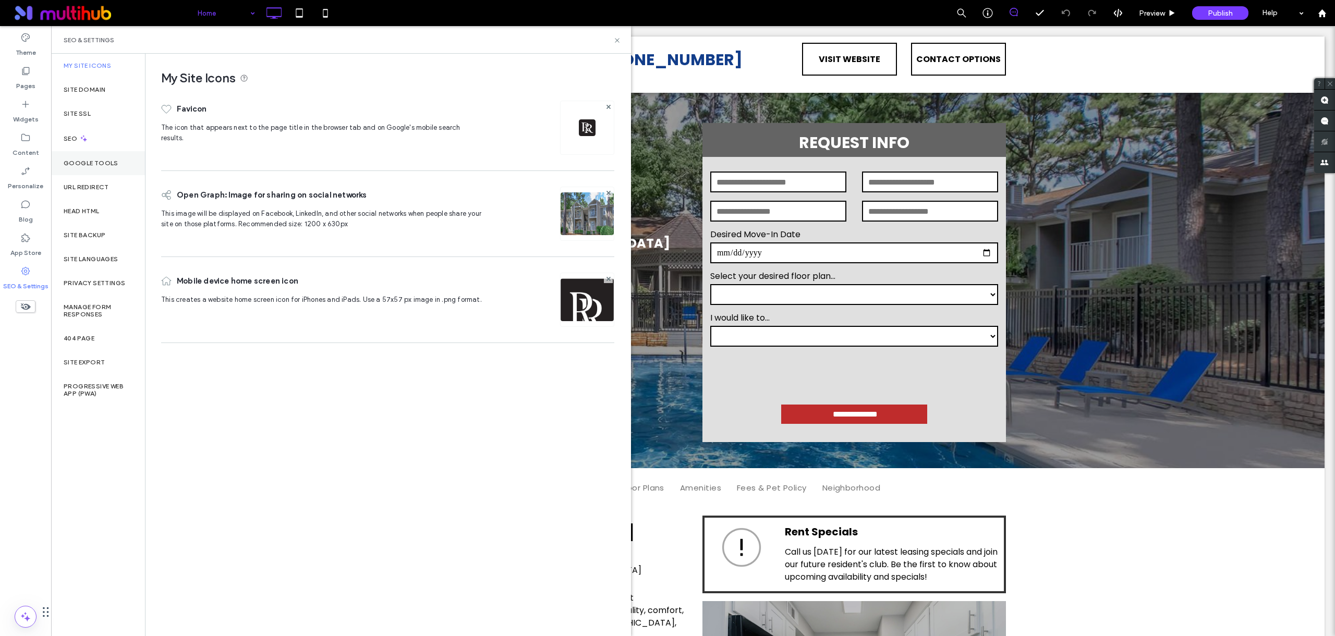
click at [108, 161] on label "Google Tools" at bounding box center [91, 163] width 55 height 7
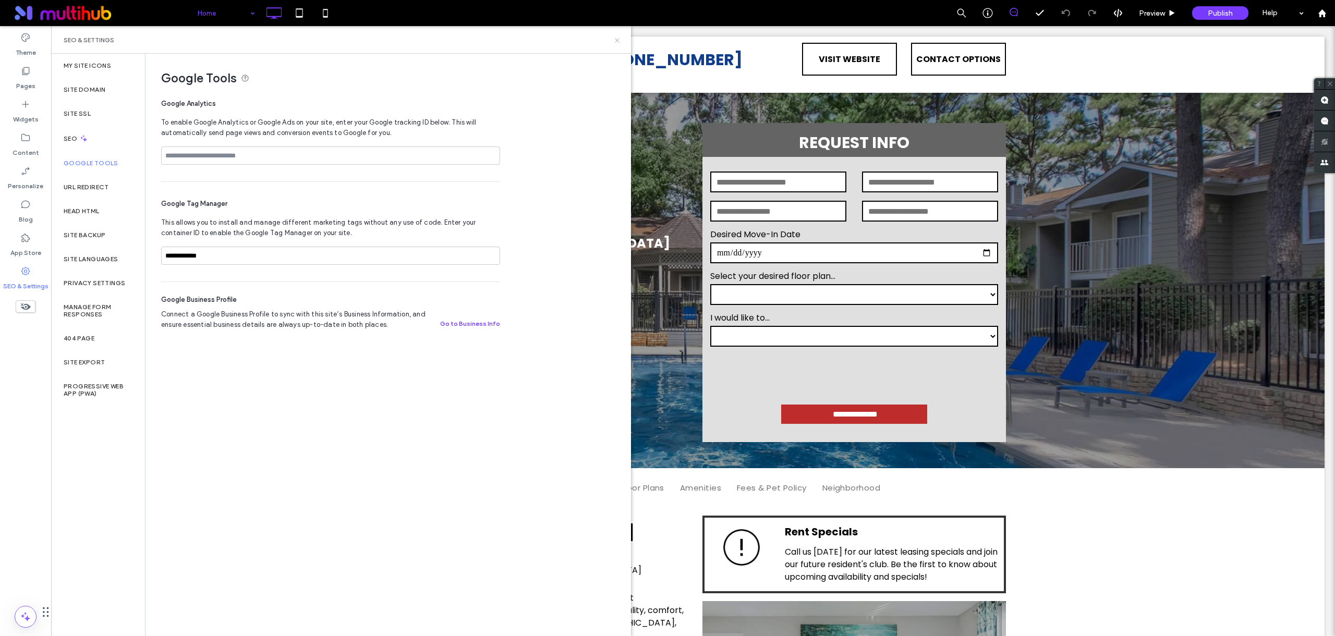
click at [614, 40] on icon at bounding box center [617, 41] width 8 height 8
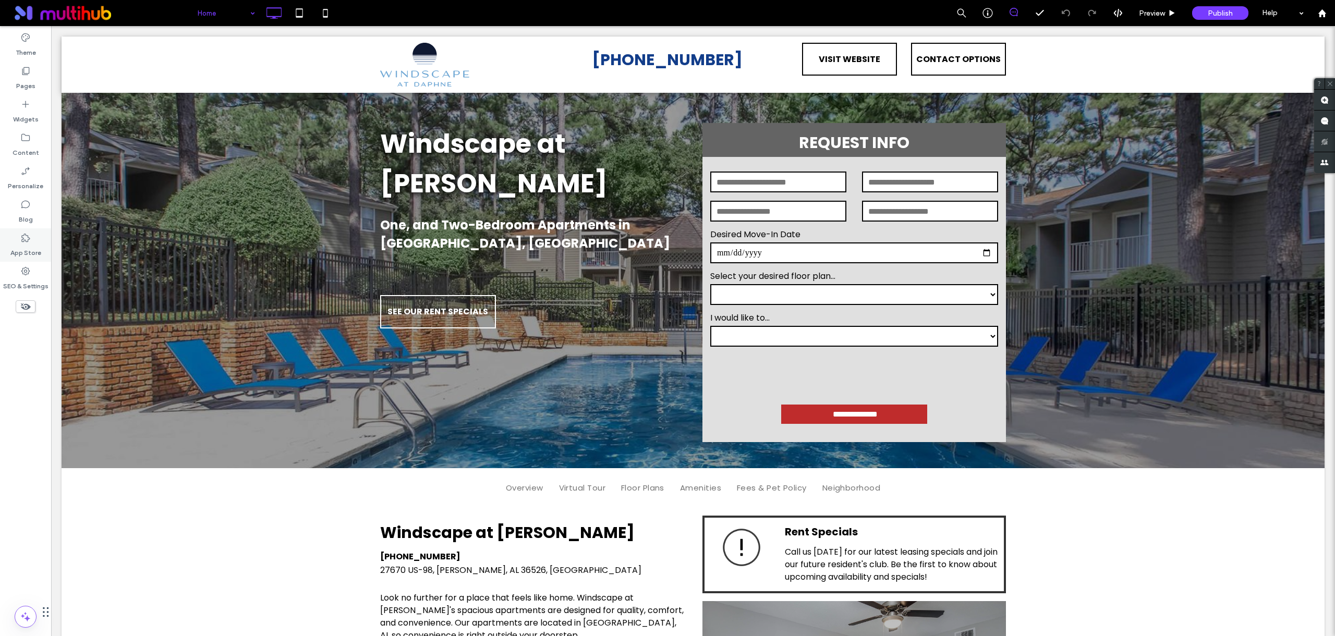
click at [21, 246] on label "App Store" at bounding box center [25, 250] width 31 height 15
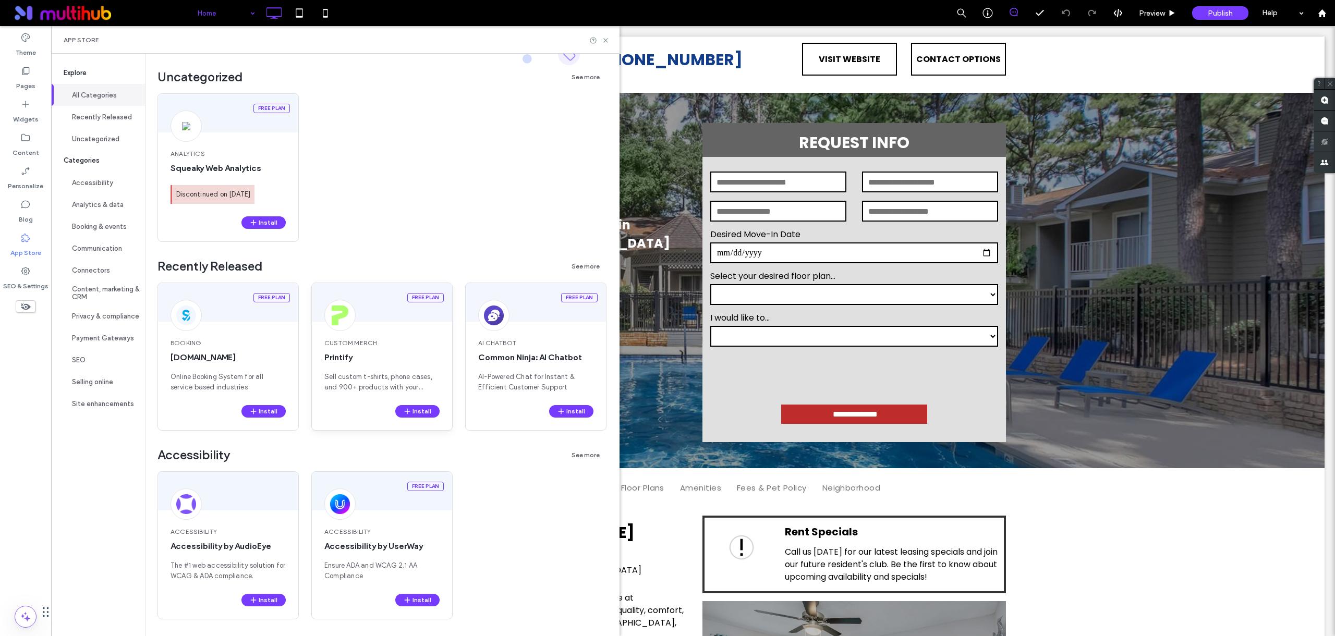
scroll to position [137, 0]
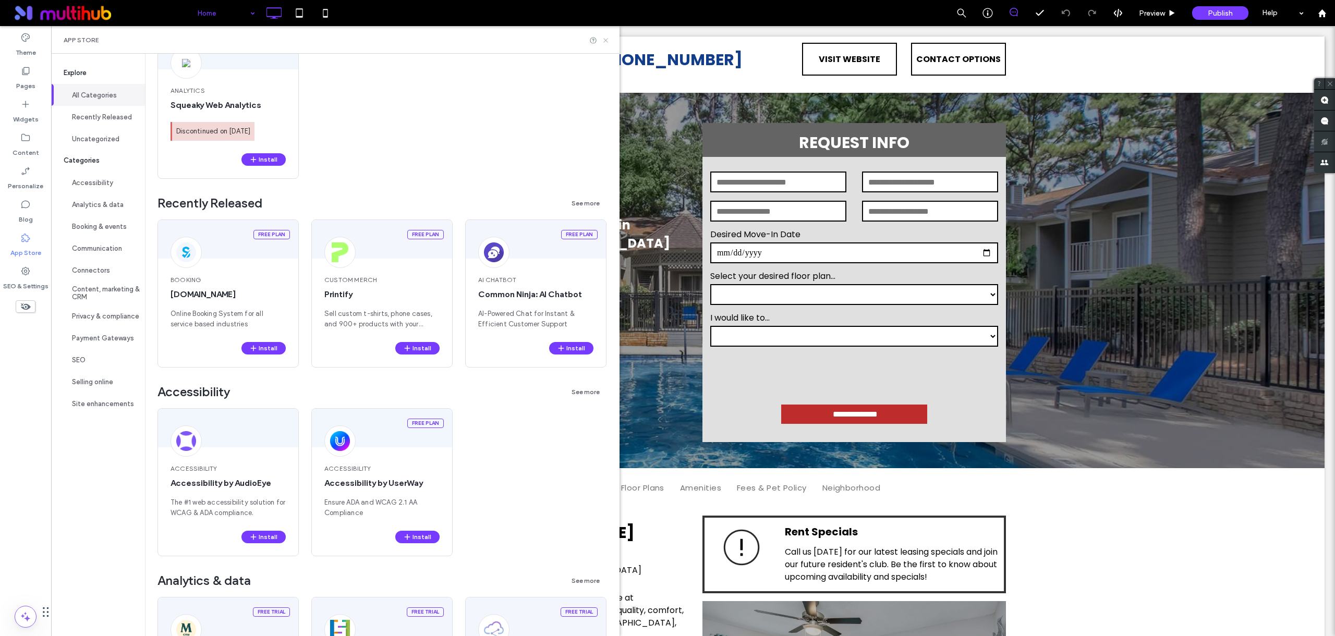
click at [610, 41] on icon at bounding box center [606, 41] width 8 height 8
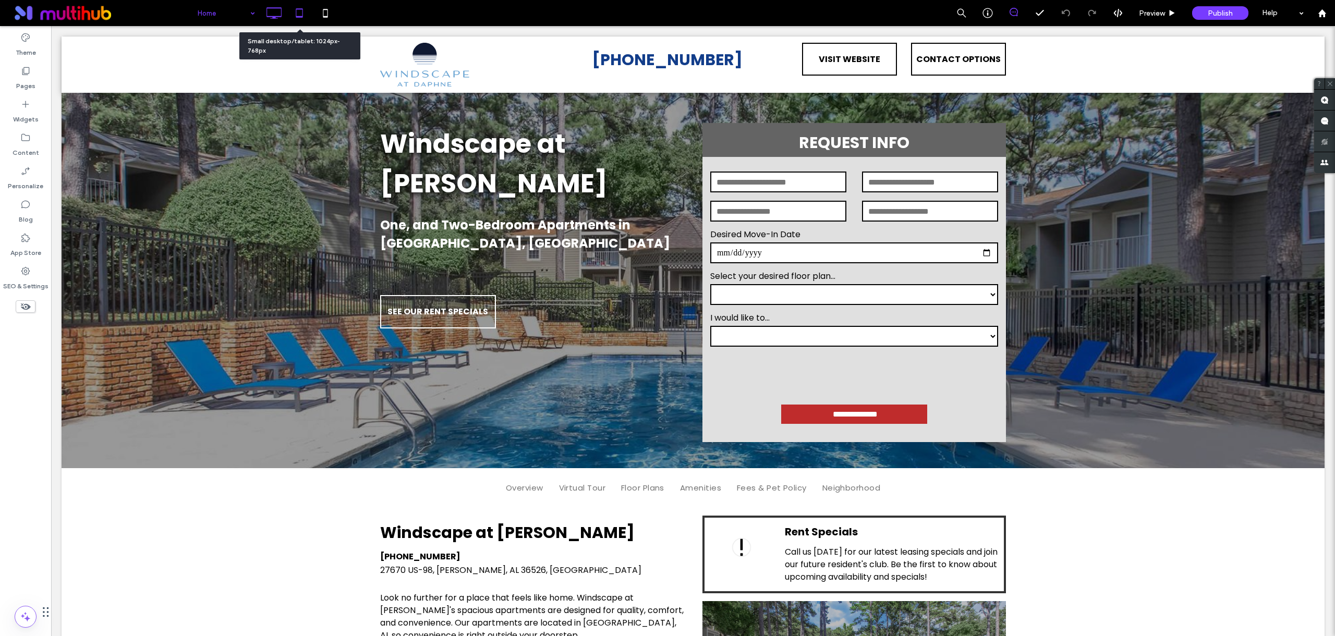
click at [305, 15] on icon at bounding box center [299, 13] width 21 height 21
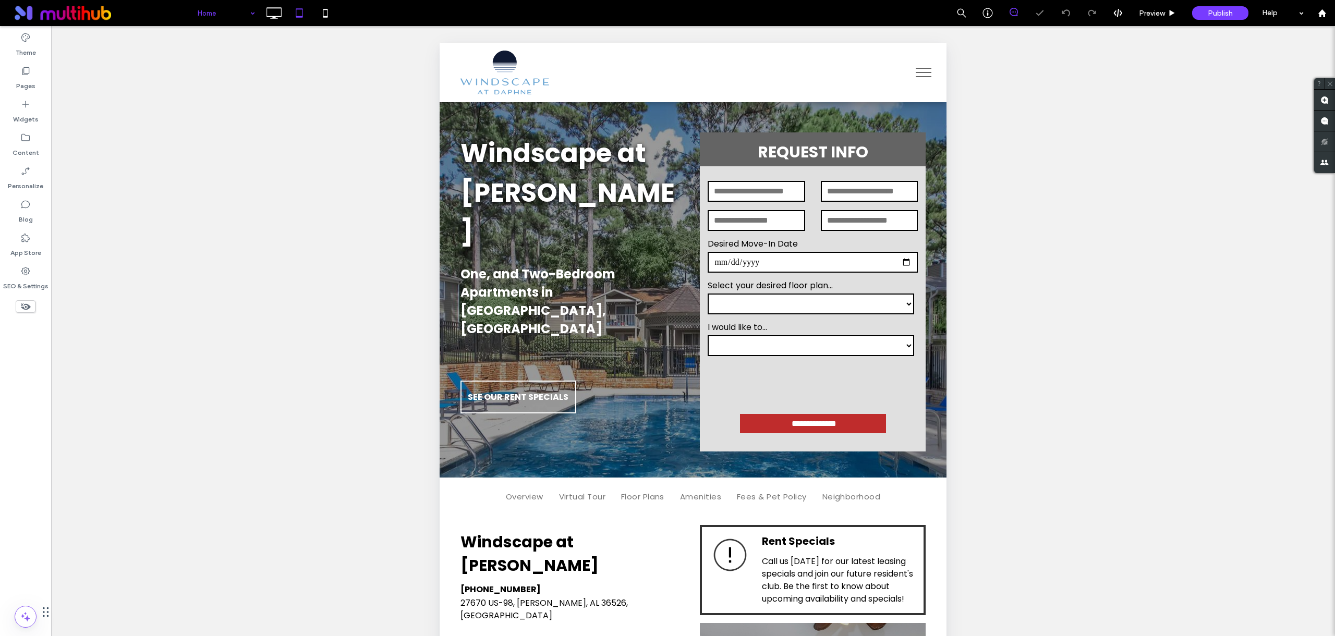
click at [914, 75] on button "menu" at bounding box center [923, 72] width 27 height 27
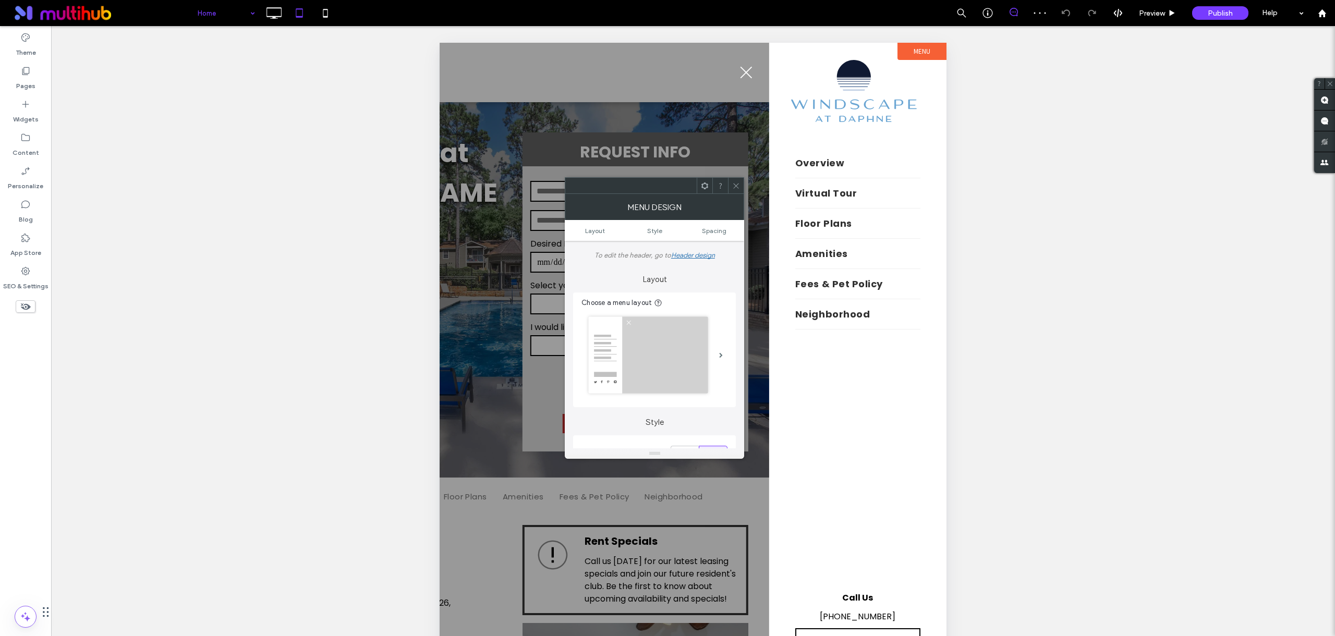
click at [747, 70] on span "menu" at bounding box center [746, 73] width 12 height 12
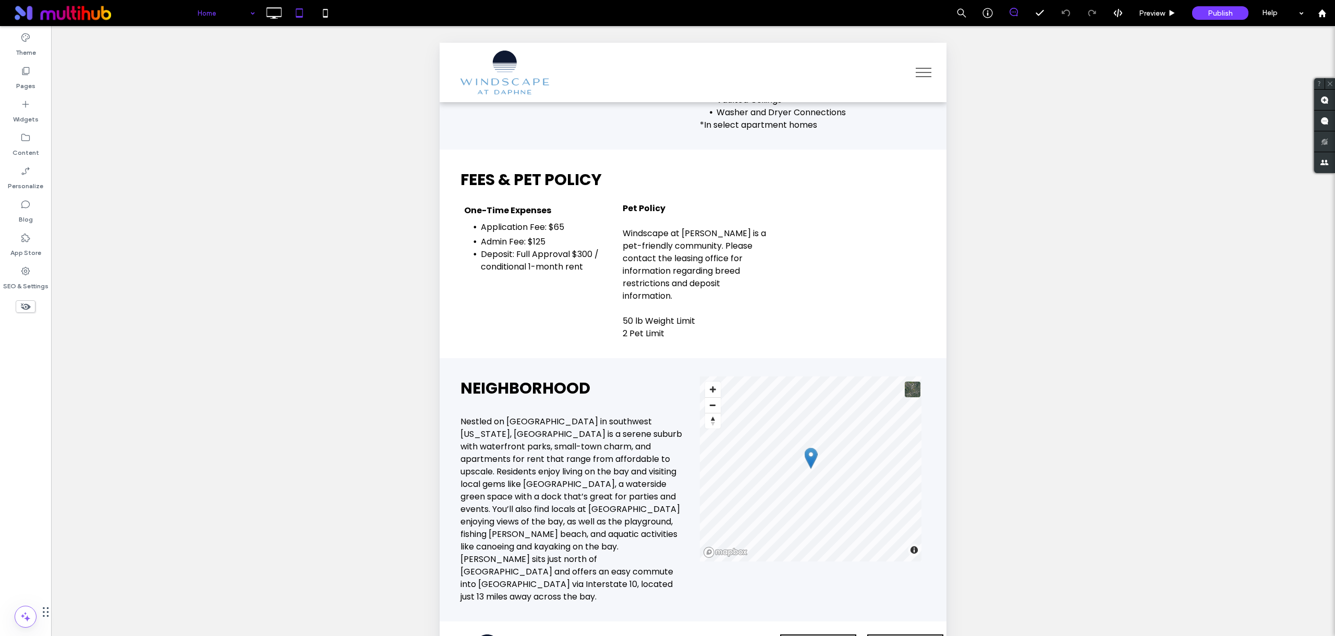
scroll to position [2087, 0]
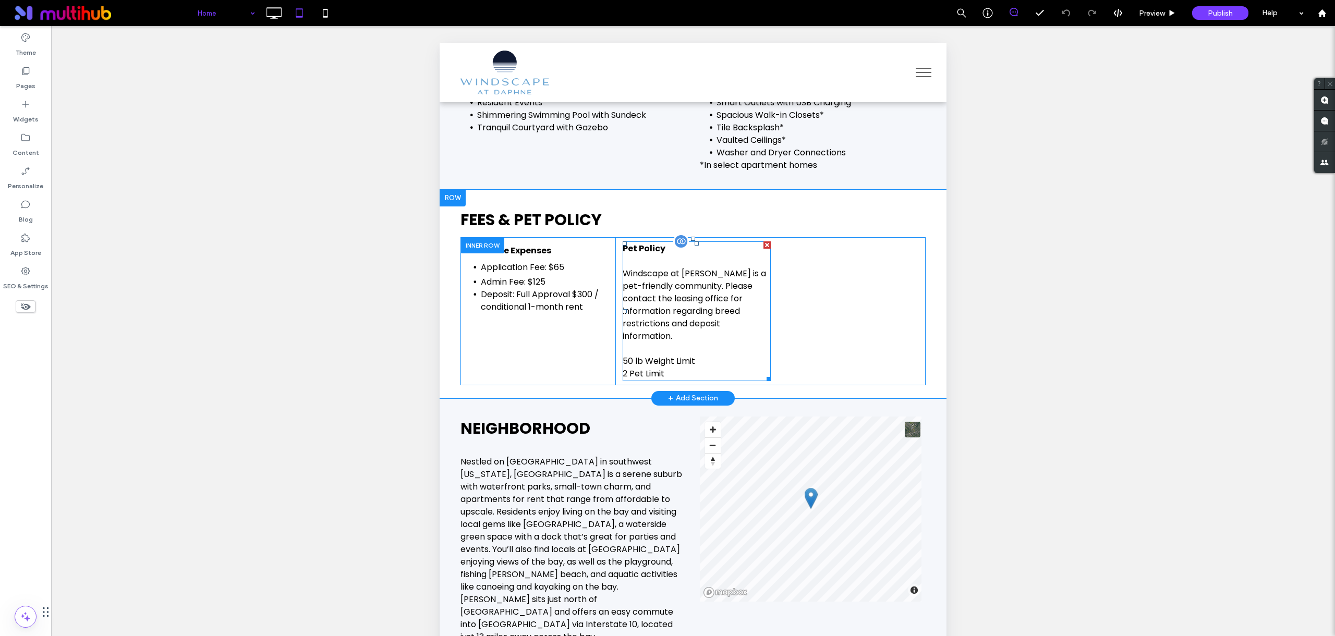
click at [691, 266] on div "Pet Policy Windscape at Daphne is a pet-friendly community. Please contact the …" at bounding box center [697, 311] width 148 height 140
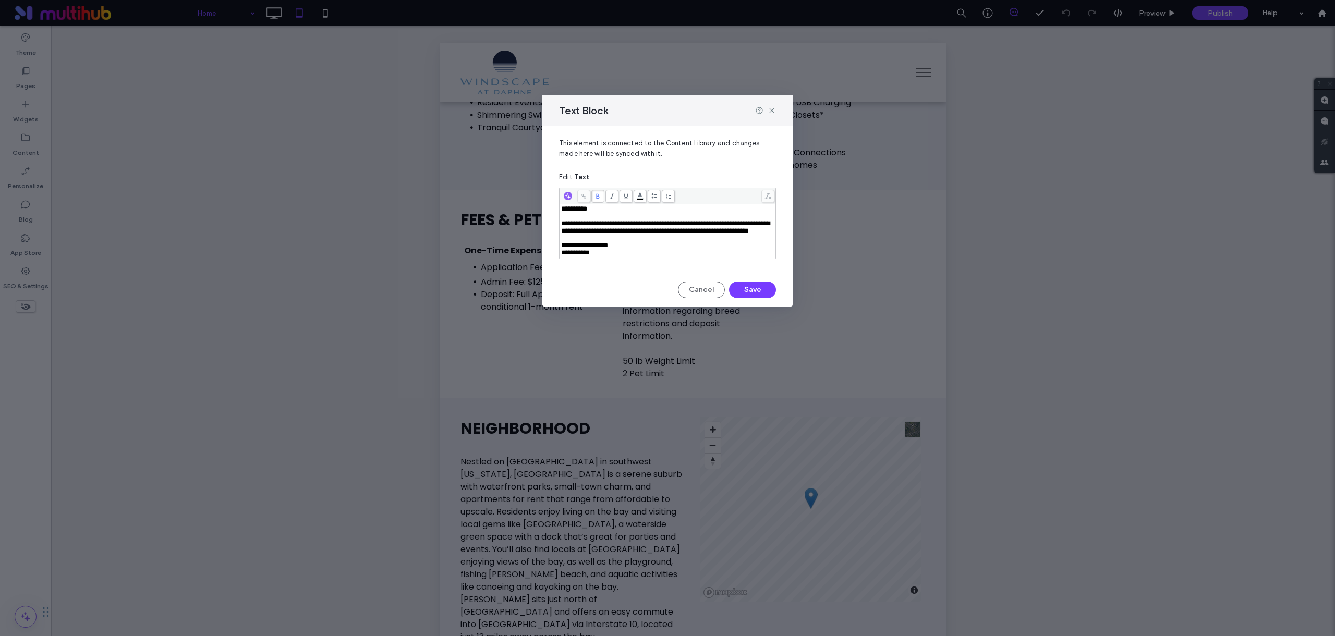
click at [587, 218] on div "Rich Text Editor" at bounding box center [667, 216] width 213 height 7
click at [750, 292] on button "Save" at bounding box center [752, 290] width 47 height 17
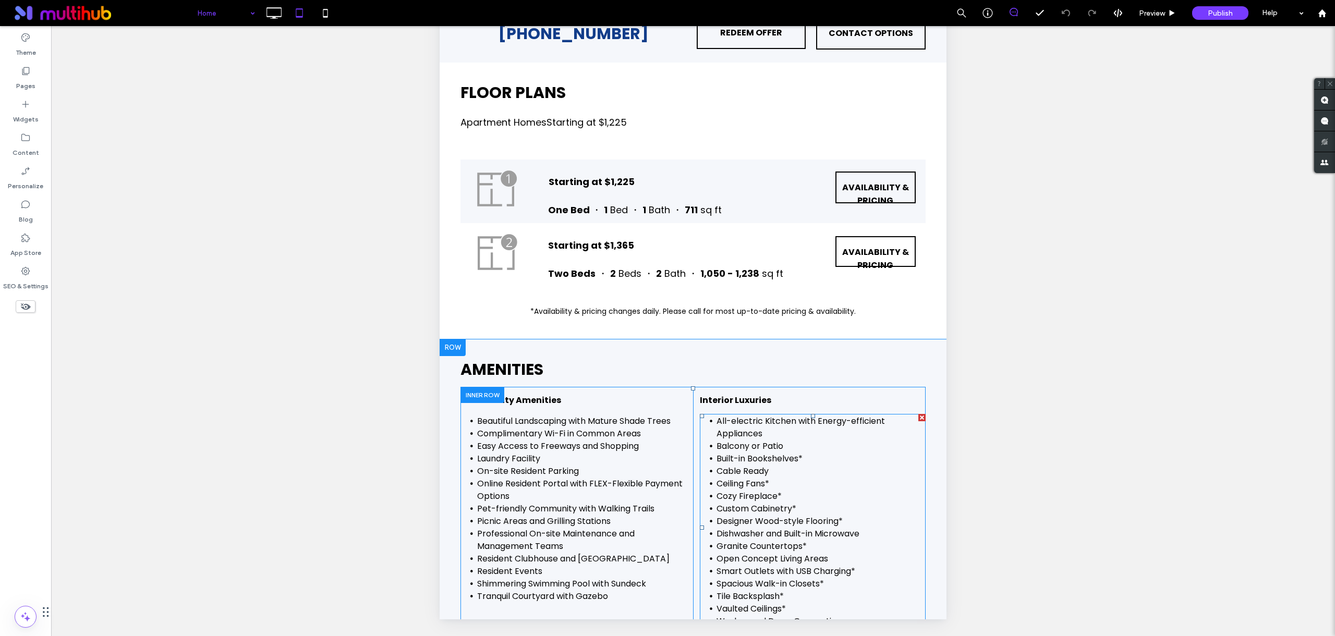
scroll to position [1479, 0]
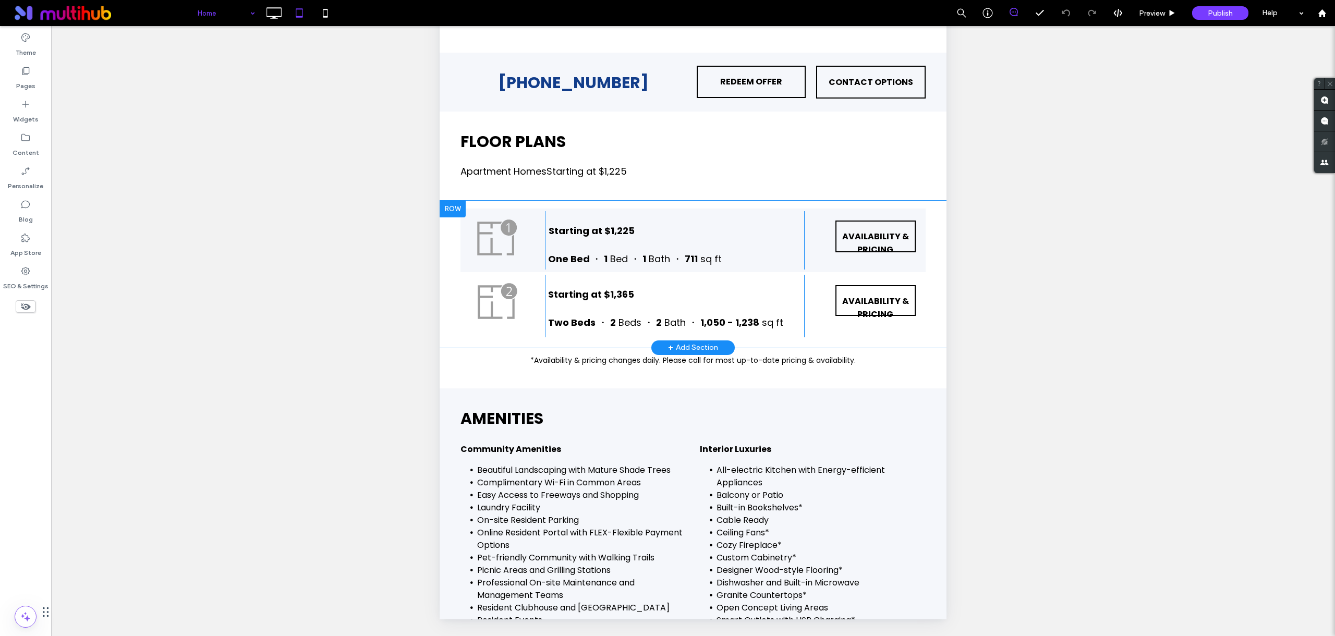
drag, startPoint x: 819, startPoint y: 237, endPoint x: 934, endPoint y: 256, distance: 116.3
click at [934, 256] on div "Click To Paste Starting at $1,225 One Bed ・ 1 Bed ・ 1 Bath ・ 711 sq ft Click To…" at bounding box center [693, 274] width 507 height 147
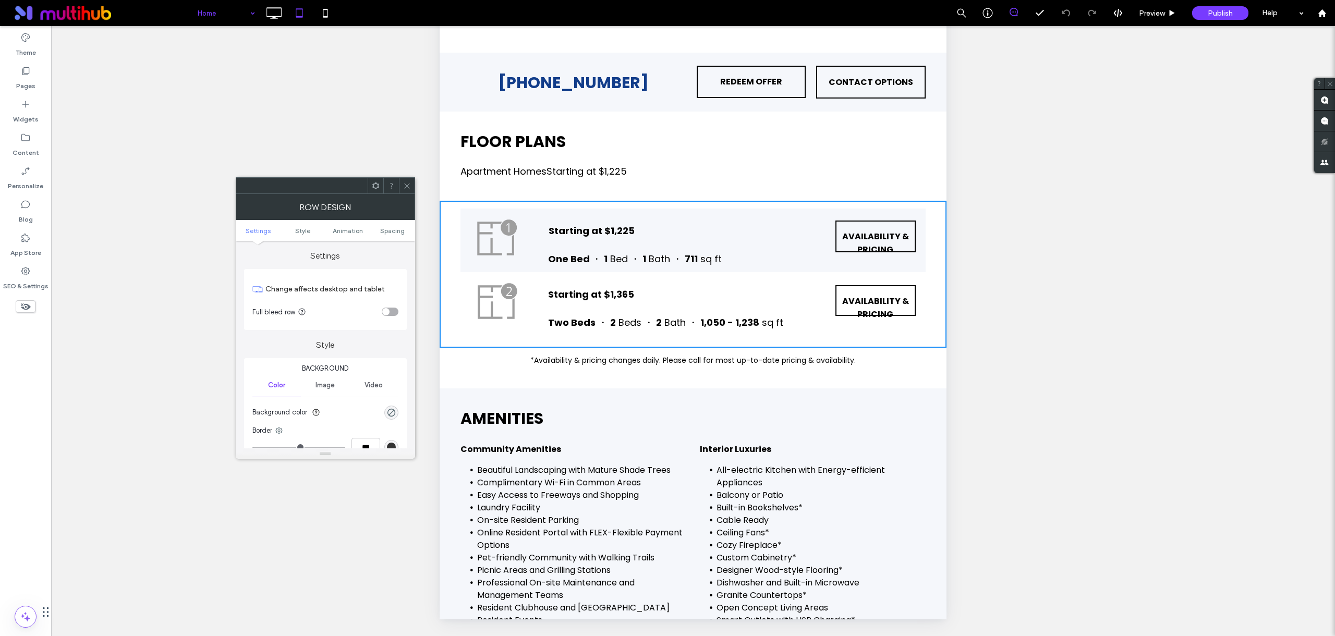
drag, startPoint x: 1443, startPoint y: 205, endPoint x: 532, endPoint y: 220, distance: 911.2
click at [414, 186] on div at bounding box center [407, 186] width 16 height 16
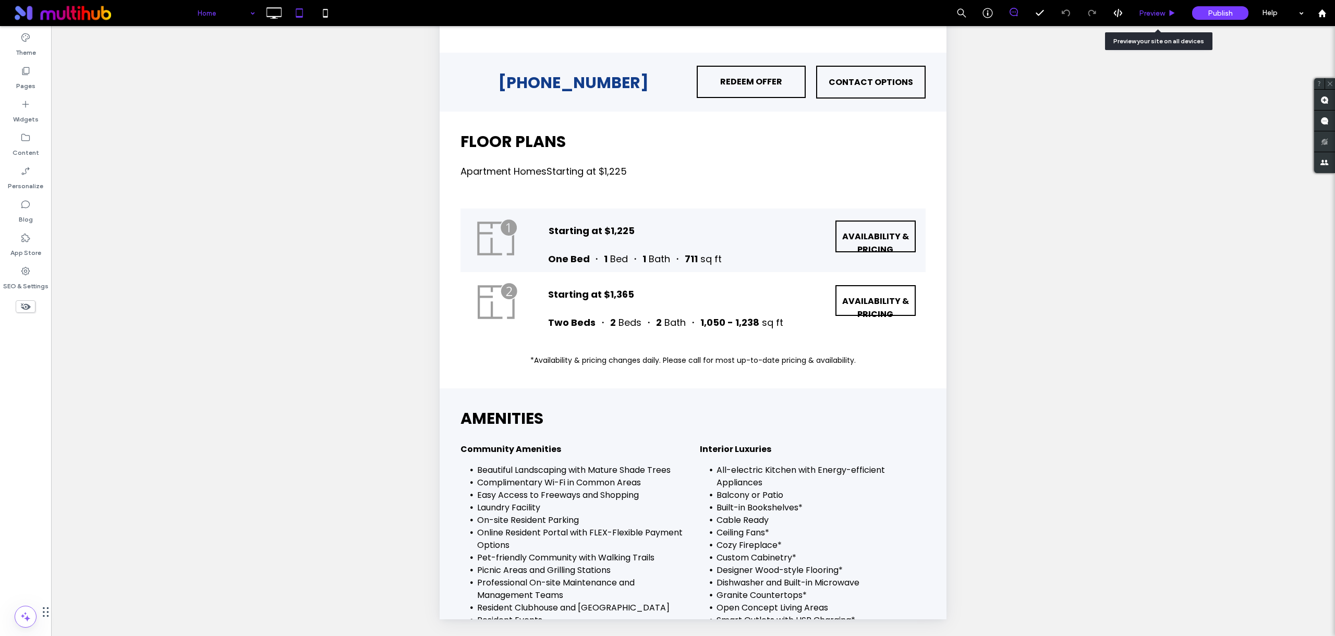
click at [1147, 13] on span "Preview" at bounding box center [1152, 13] width 26 height 9
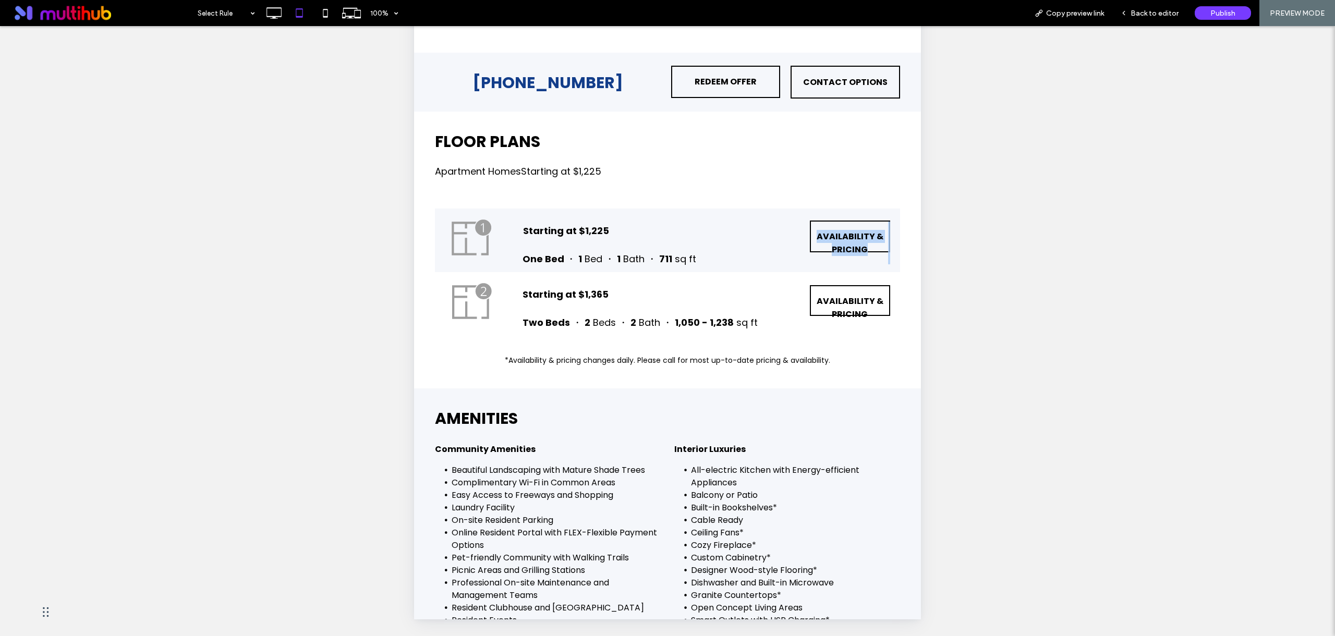
drag, startPoint x: 792, startPoint y: 233, endPoint x: 893, endPoint y: 257, distance: 104.6
click at [892, 257] on div "Click To Paste Starting at $1,225 One Bed ・ 1 Bed ・ 1 Bath ・ 711 sq ft Click To…" at bounding box center [667, 274] width 507 height 147
copy link "AVAILABILITY & PRICING"
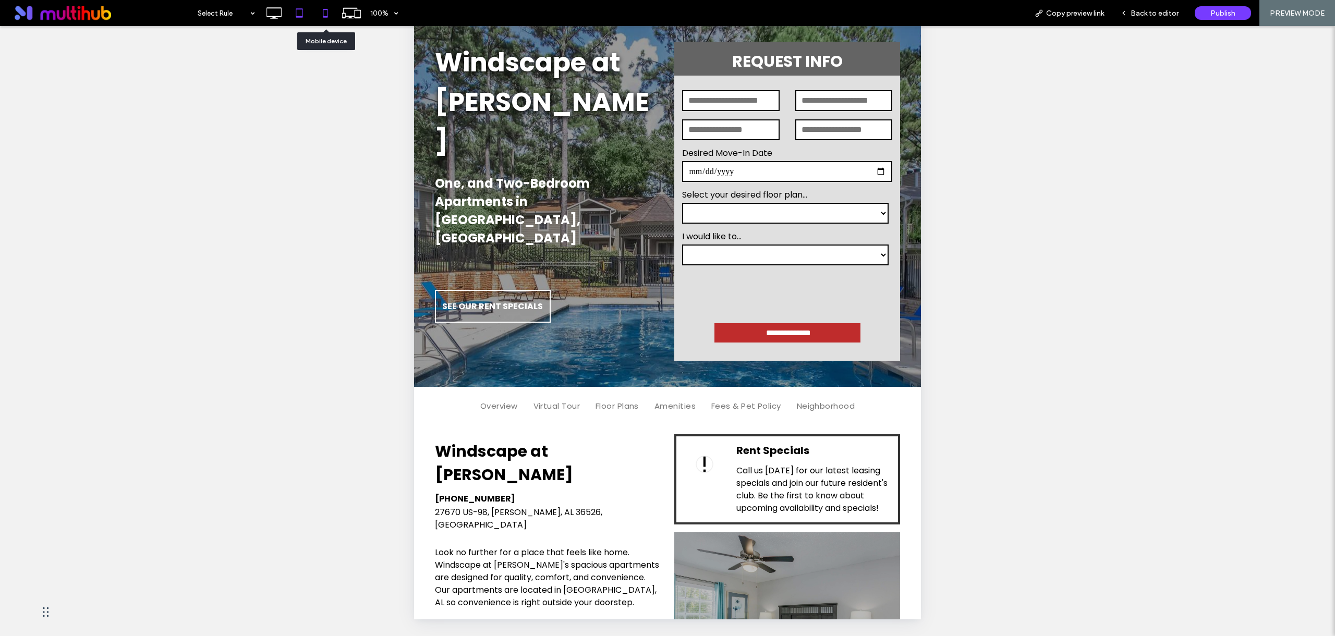
click at [321, 20] on icon at bounding box center [325, 13] width 21 height 21
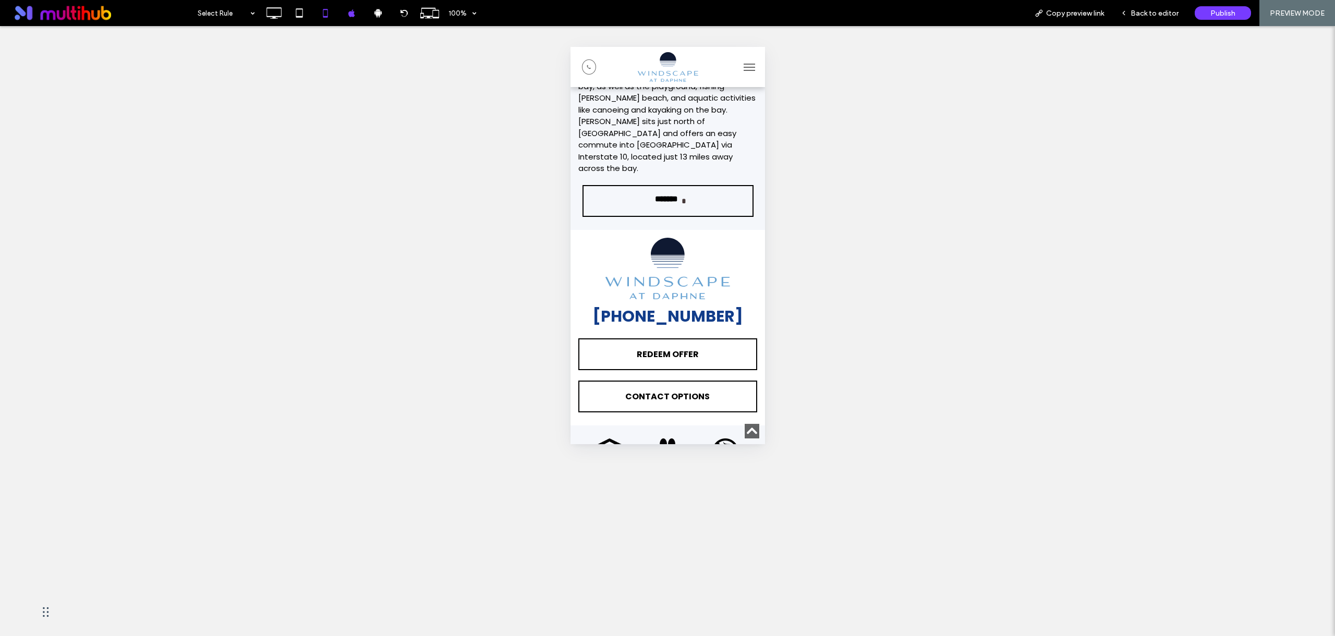
scroll to position [3154, 0]
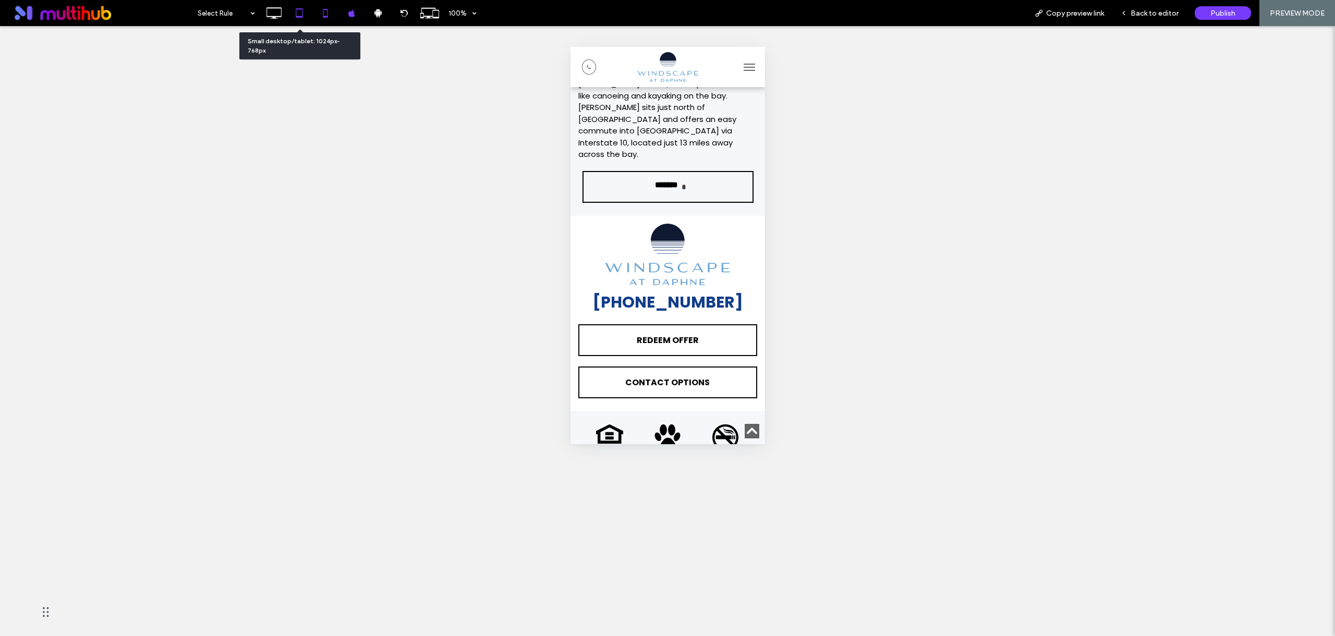
click at [293, 11] on icon at bounding box center [299, 13] width 21 height 21
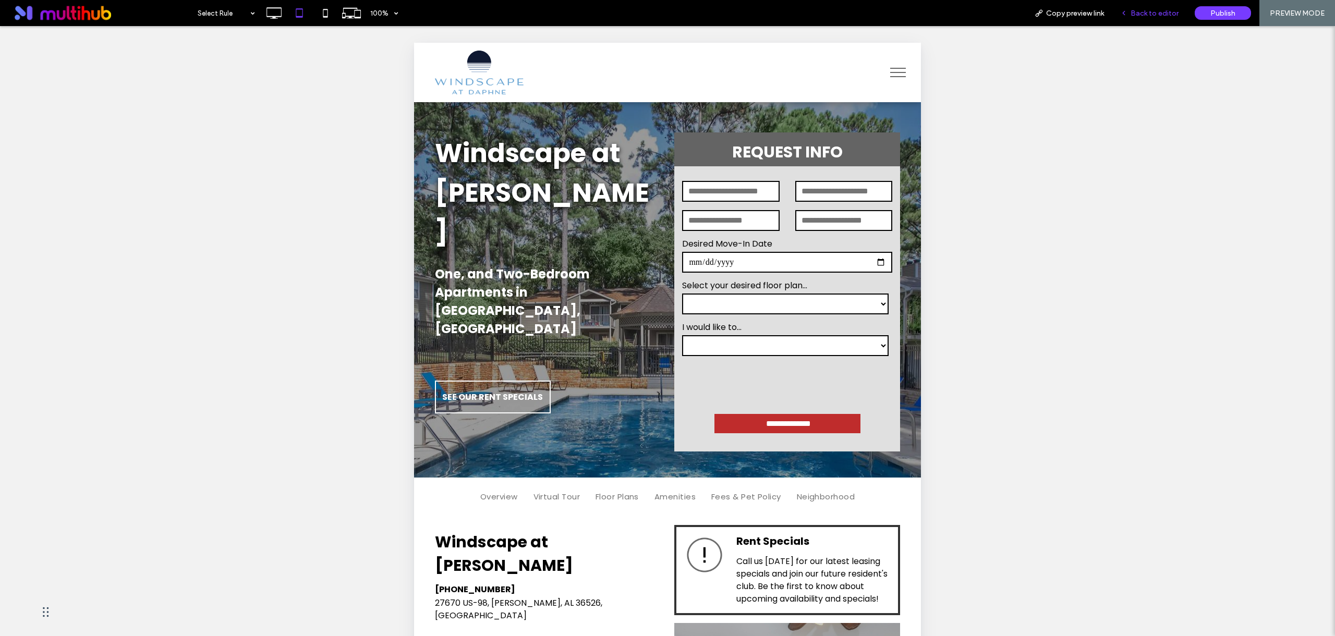
scroll to position [0, 0]
click at [1169, 14] on span "Back to editor" at bounding box center [1155, 13] width 48 height 9
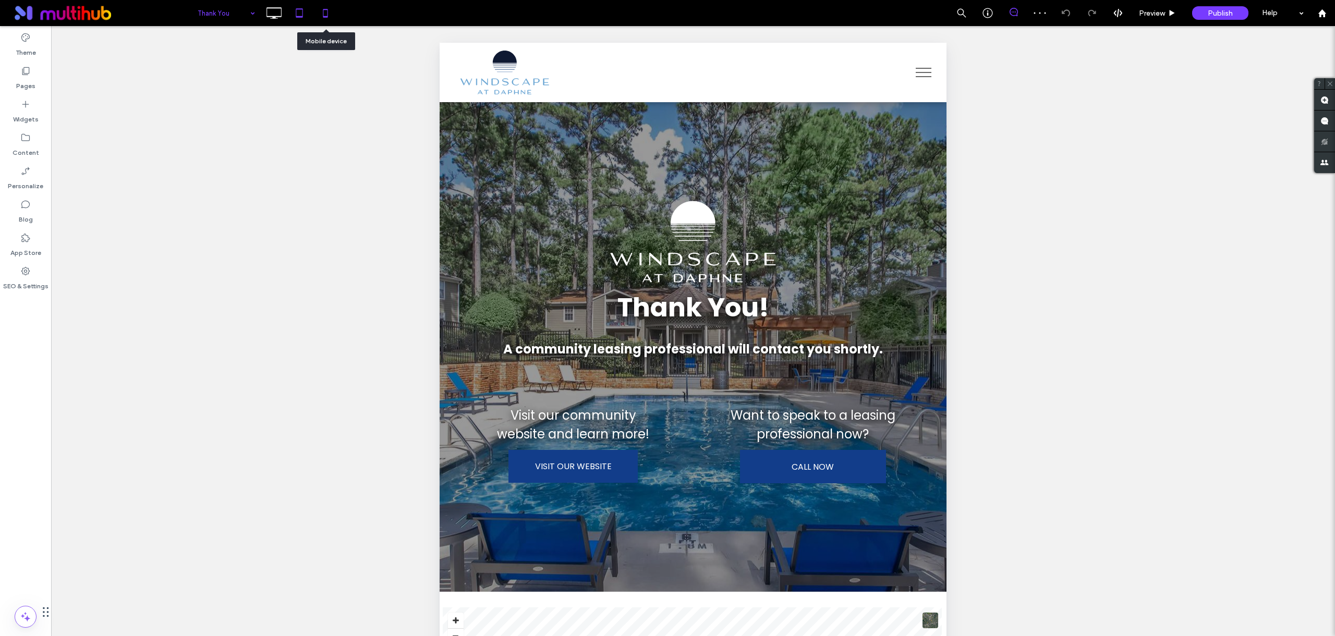
click at [316, 6] on icon at bounding box center [325, 13] width 21 height 21
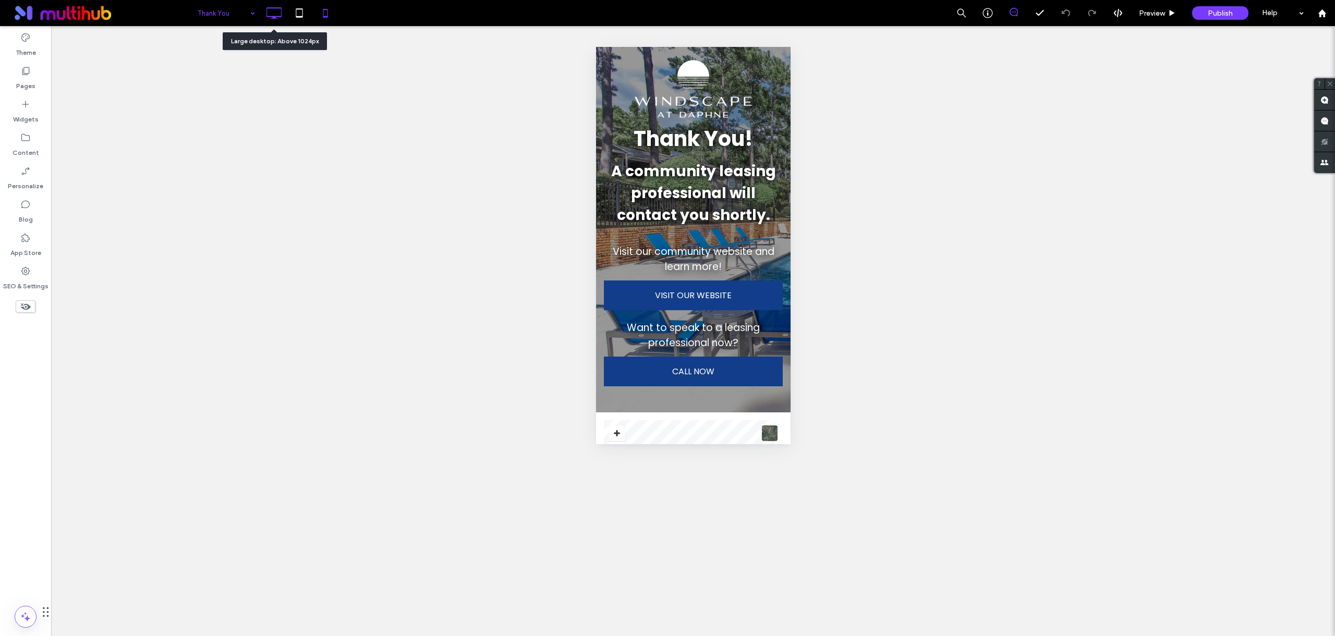
click at [280, 17] on icon at bounding box center [273, 13] width 21 height 21
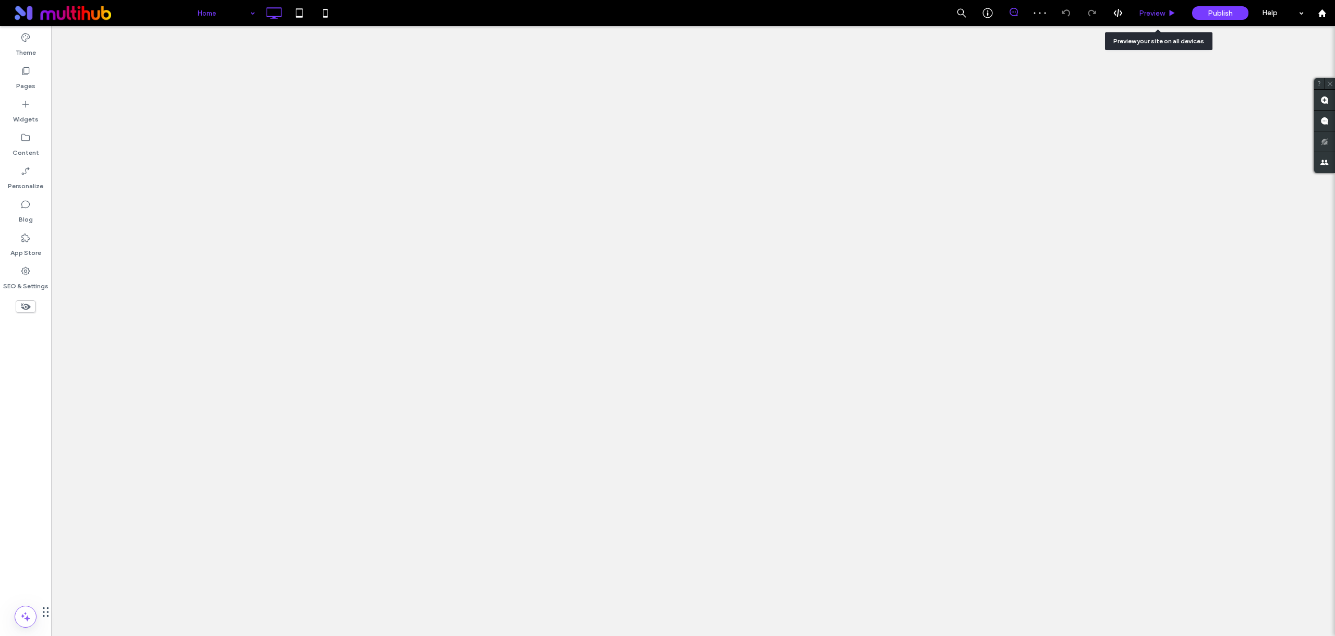
click at [1162, 15] on span "Preview" at bounding box center [1152, 13] width 26 height 9
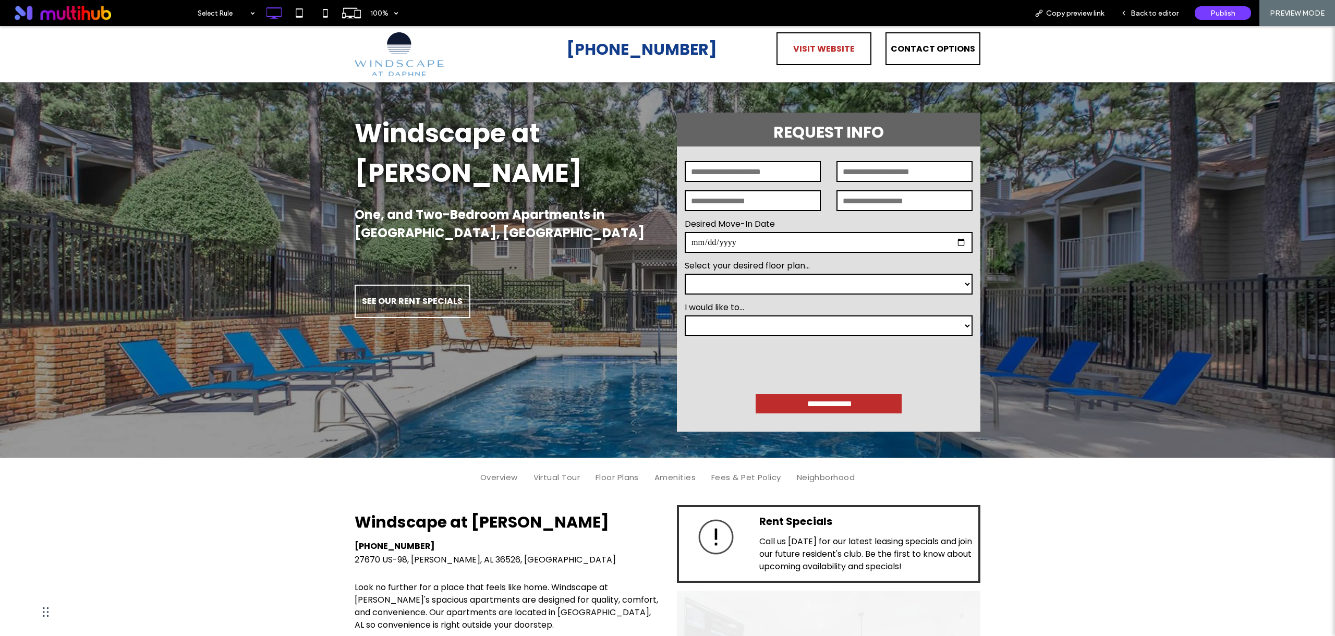
click at [816, 54] on span "VISIT WEBSITE" at bounding box center [824, 49] width 62 height 30
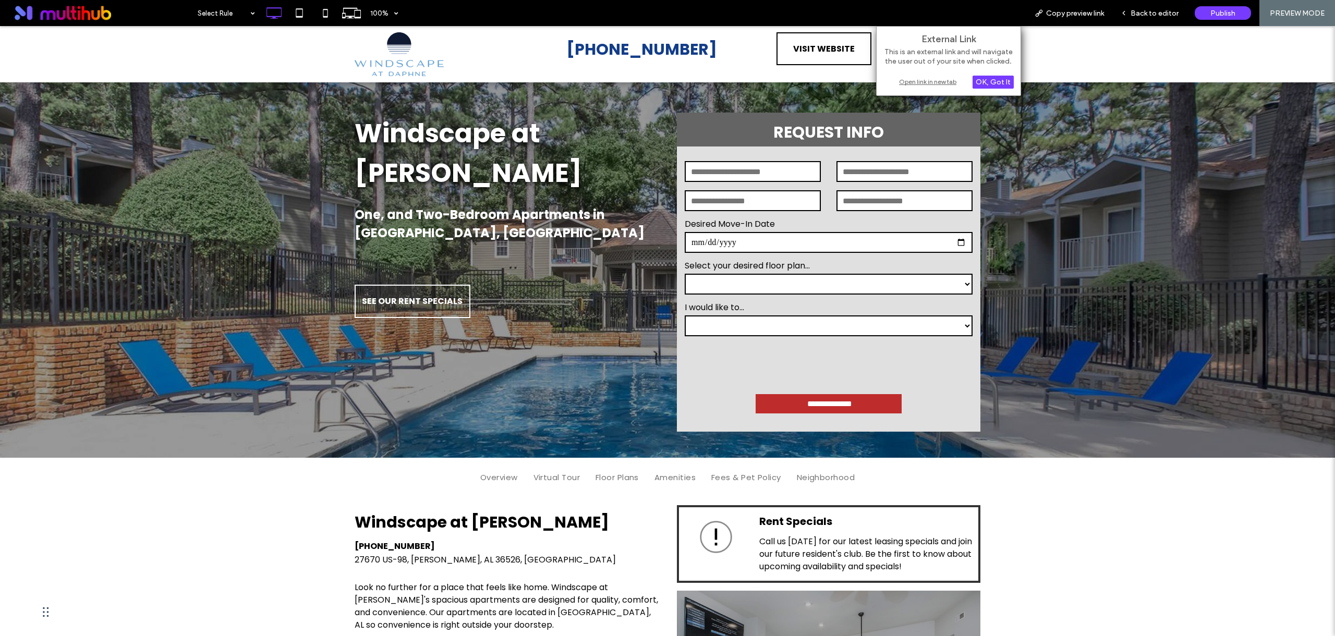
click at [920, 81] on div "Open link in new tab" at bounding box center [948, 81] width 130 height 11
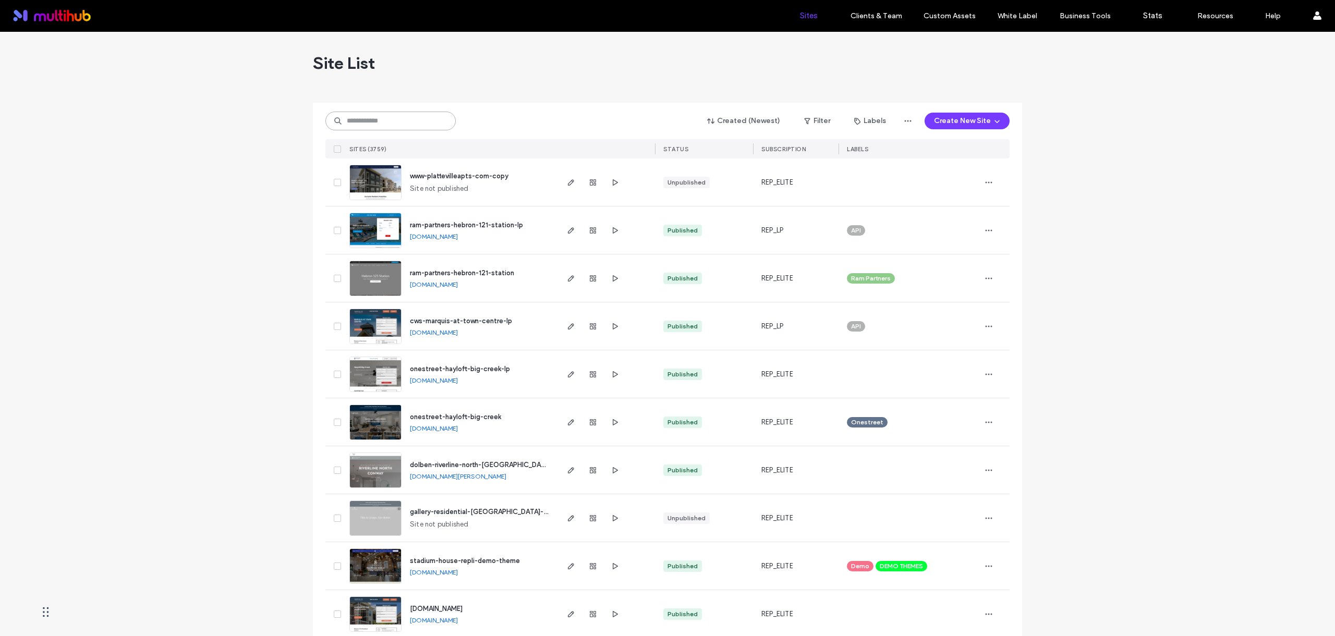
click at [412, 127] on input at bounding box center [390, 121] width 130 height 19
paste input "**********"
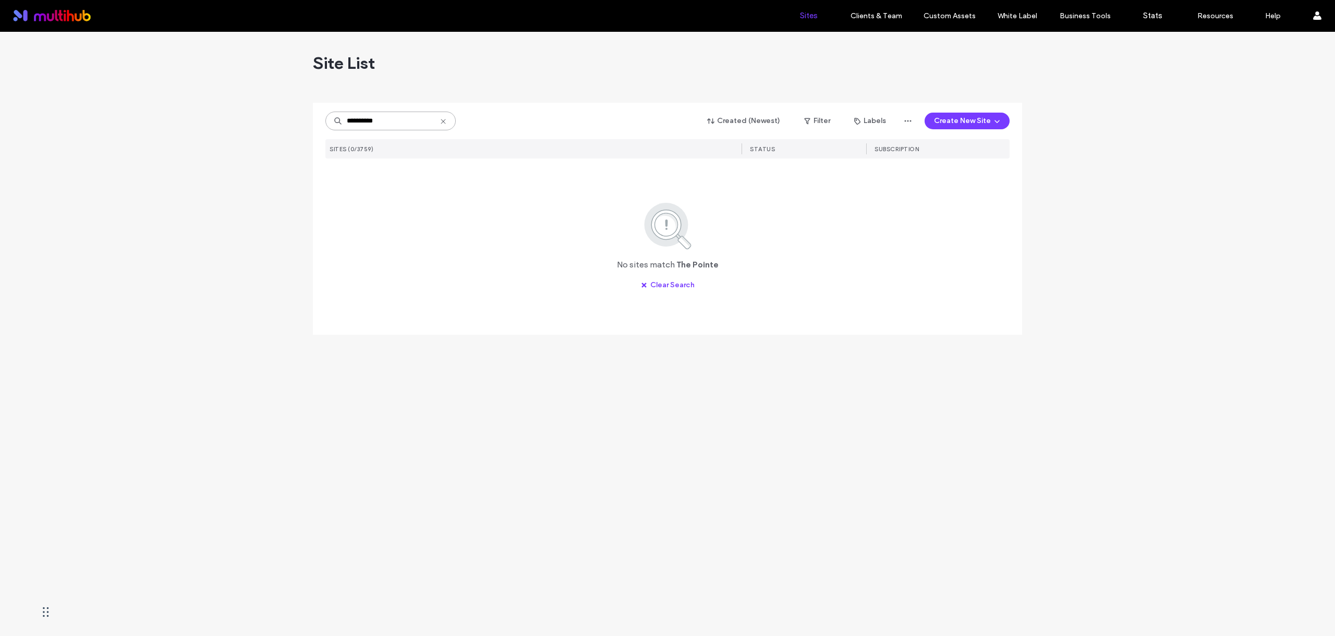
click at [360, 121] on input "**********" at bounding box center [390, 121] width 130 height 19
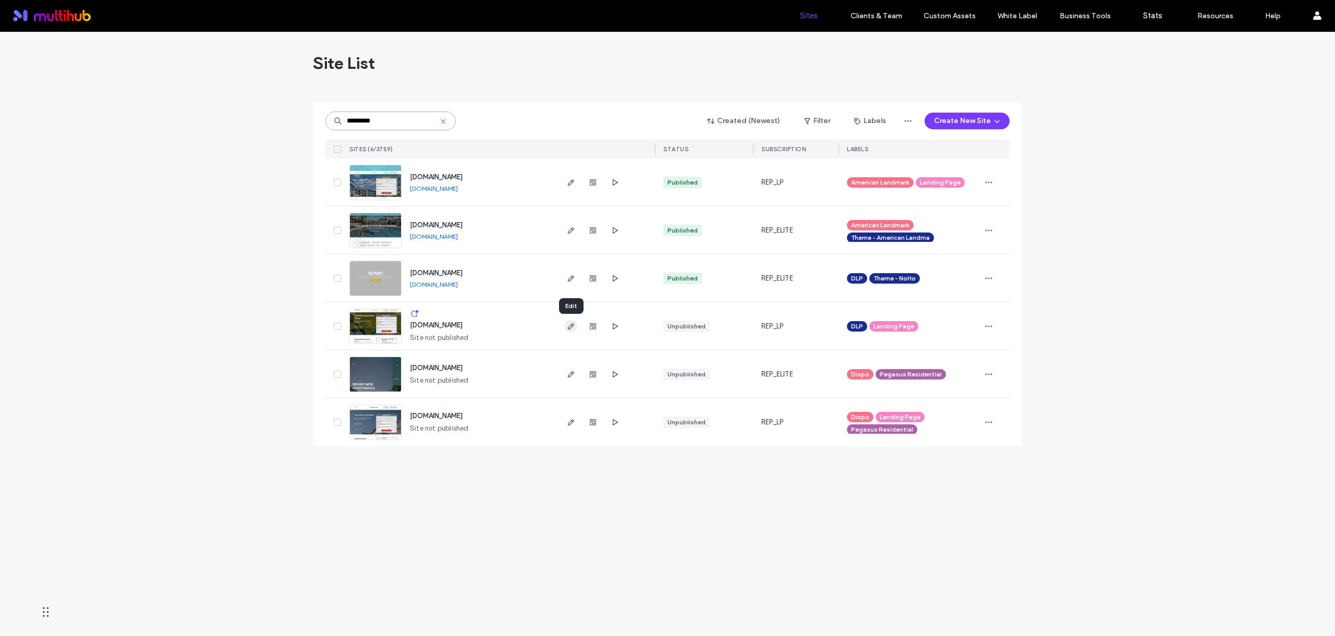
type input "*********"
click at [572, 326] on use "button" at bounding box center [571, 326] width 6 height 6
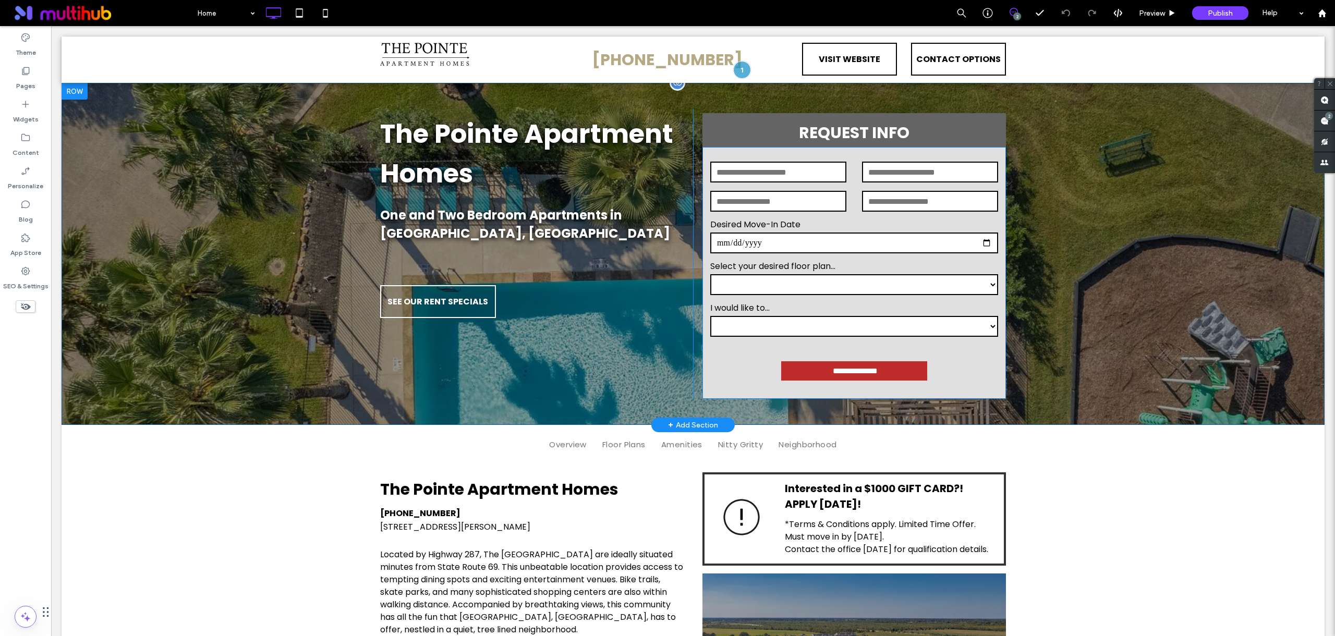
click at [858, 147] on form "**********" at bounding box center [854, 273] width 304 height 252
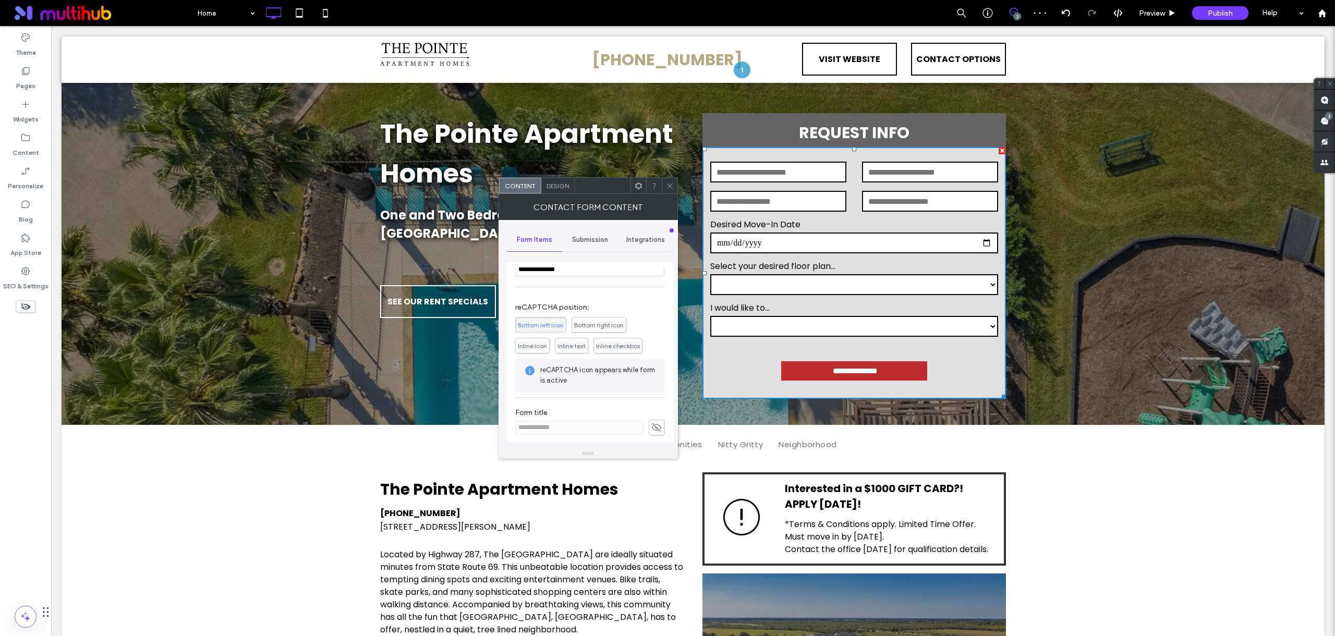
click at [623, 346] on span "Inline checkbox" at bounding box center [618, 346] width 44 height 8
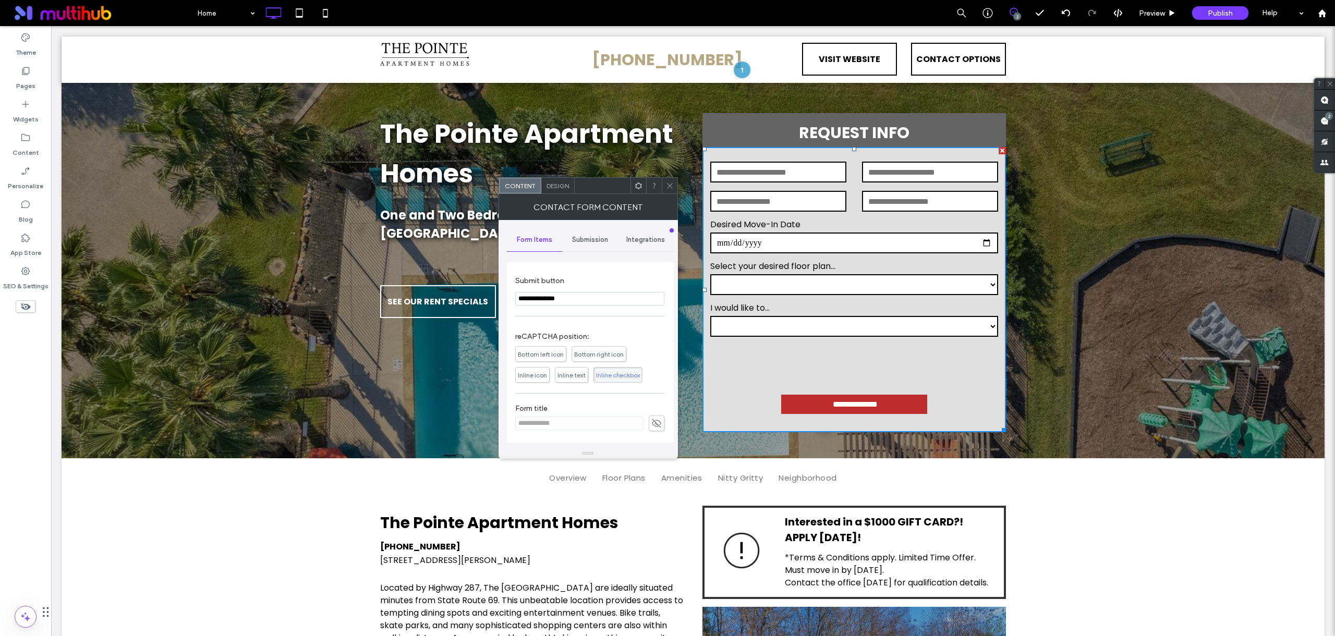
click at [668, 184] on use at bounding box center [669, 185] width 5 height 5
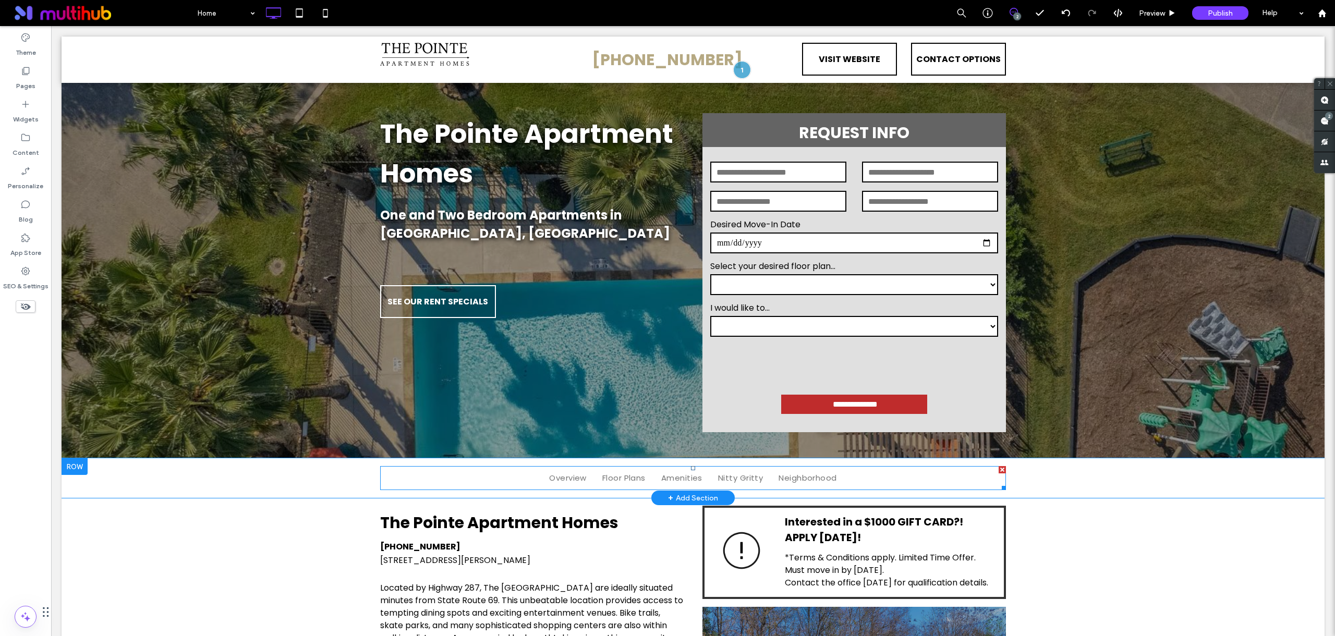
click at [448, 487] on nav "Overview Floor Plans Amenities Nitty Gritty Neighborhood" at bounding box center [693, 478] width 626 height 24
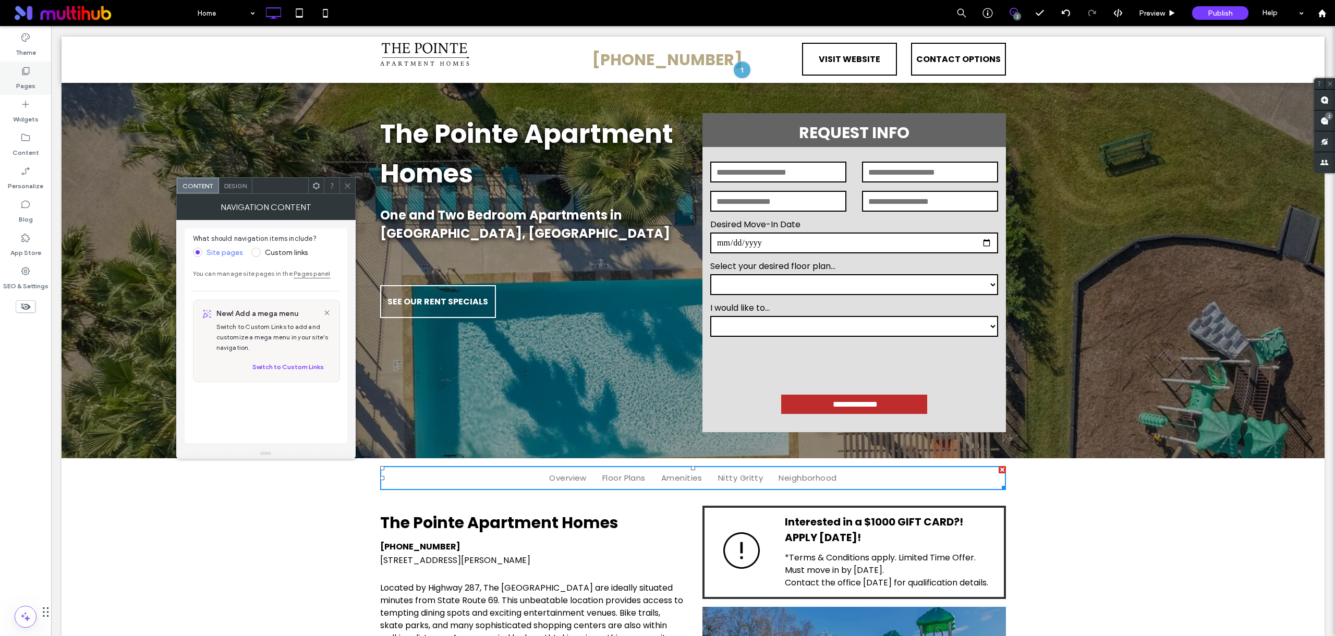
click at [29, 84] on label "Pages" at bounding box center [25, 83] width 19 height 15
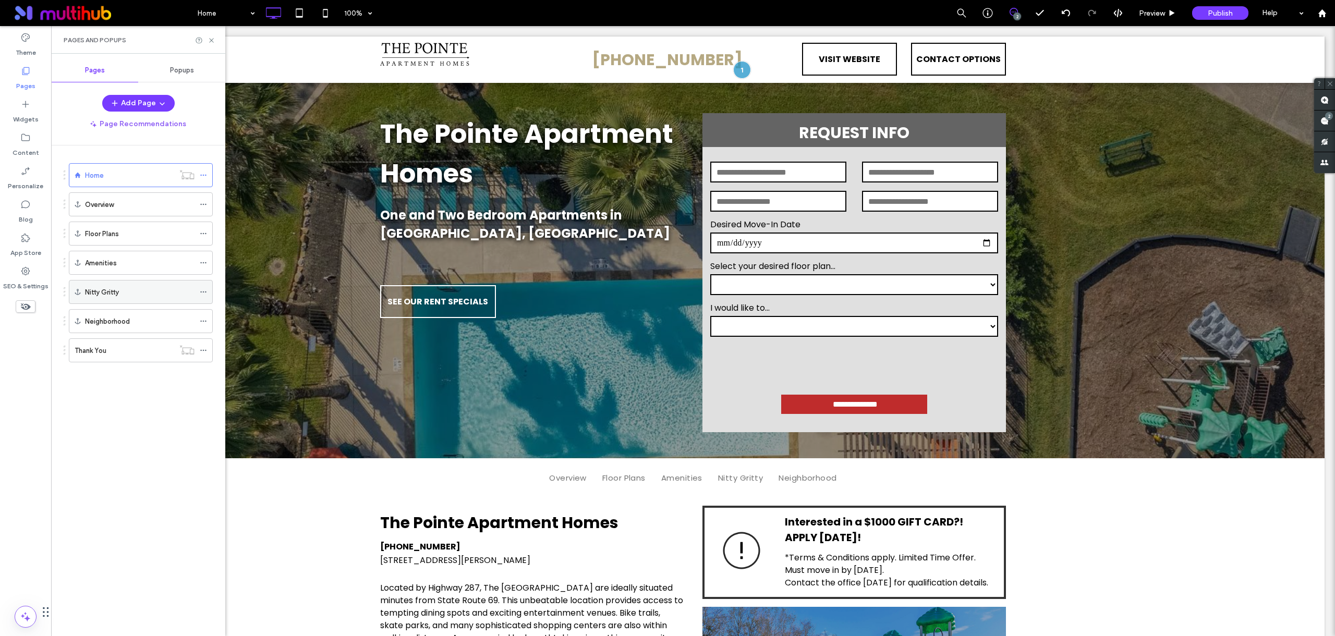
click at [203, 290] on icon at bounding box center [203, 291] width 7 height 7
click at [234, 297] on span "Rename" at bounding box center [242, 294] width 28 height 9
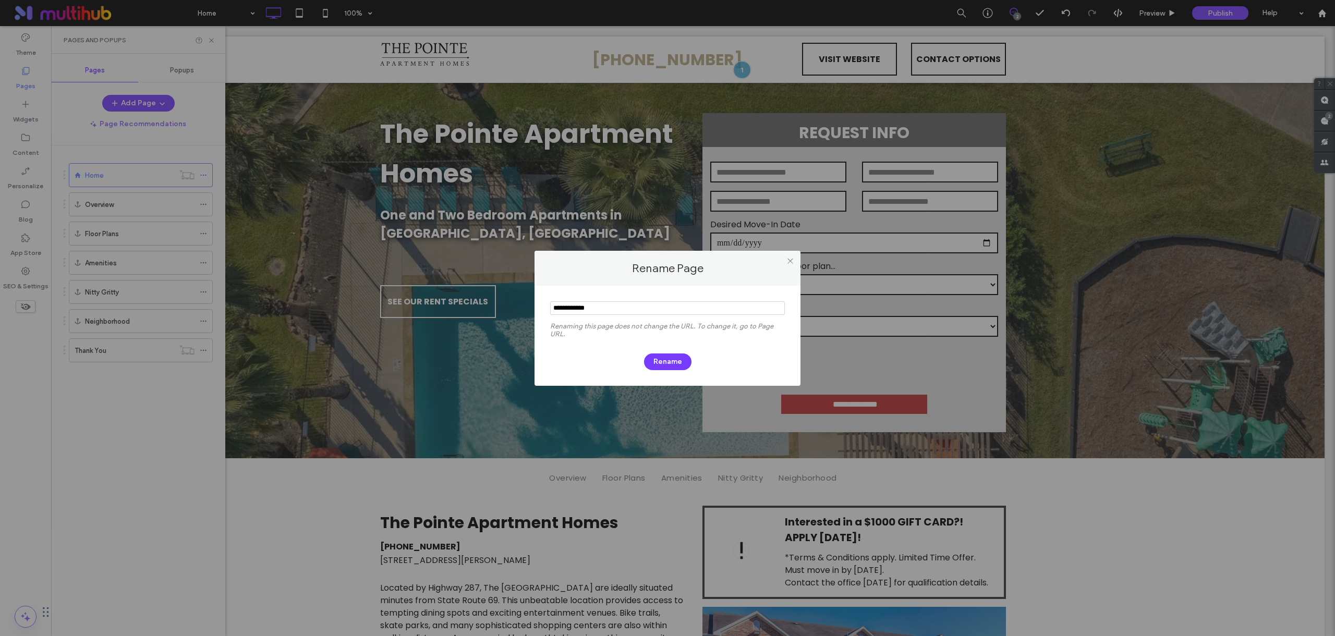
click at [639, 307] on input "notEmpty" at bounding box center [667, 308] width 235 height 14
type input "**********"
click at [683, 361] on button "Rename" at bounding box center [667, 362] width 47 height 17
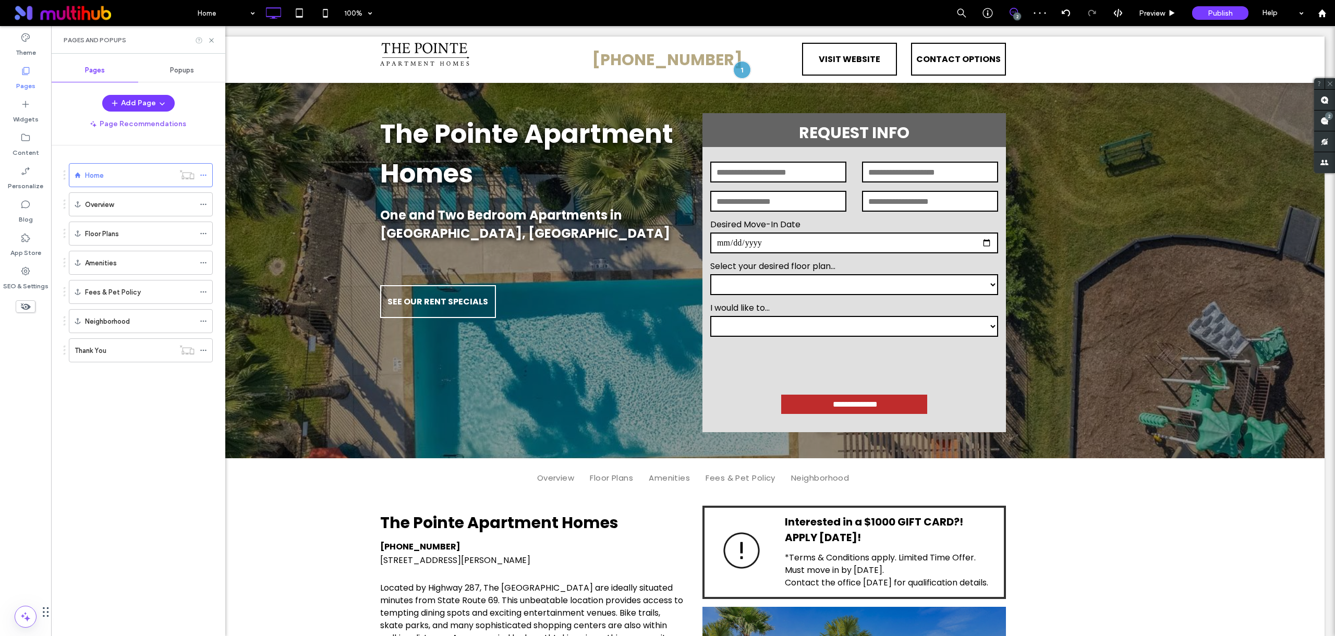
click at [199, 39] on use at bounding box center [199, 40] width 6 height 6
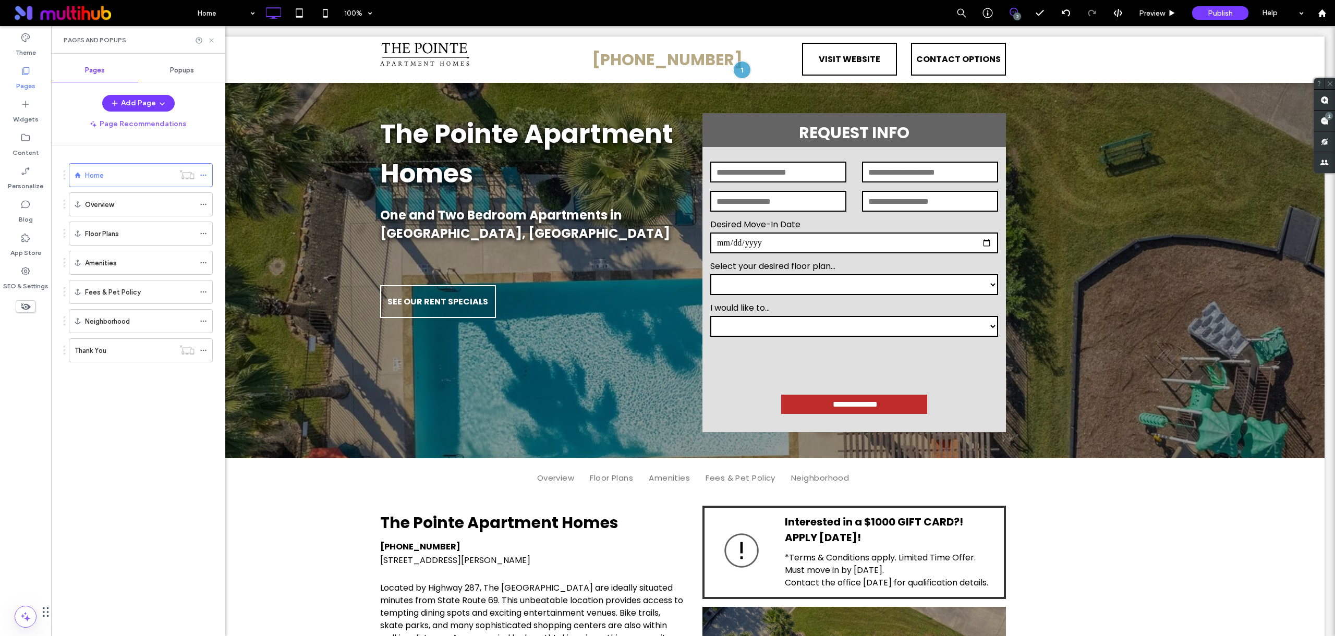
click at [213, 41] on icon at bounding box center [212, 41] width 8 height 8
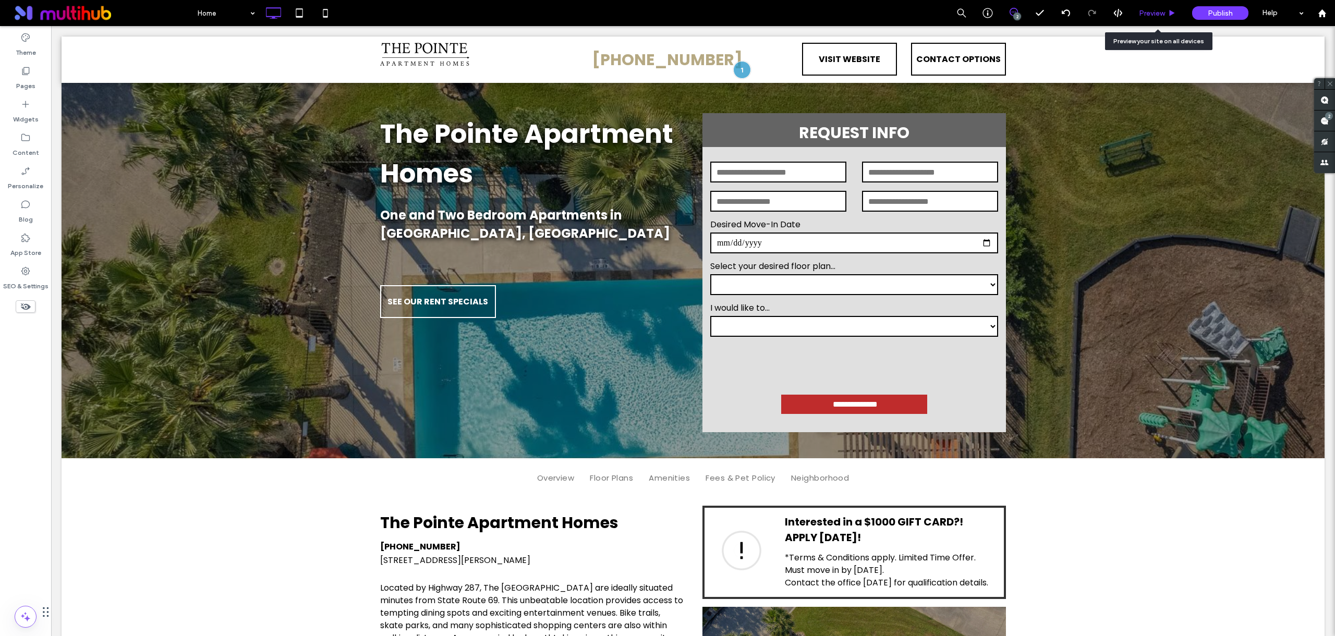
click at [1138, 19] on div "Preview" at bounding box center [1157, 13] width 53 height 26
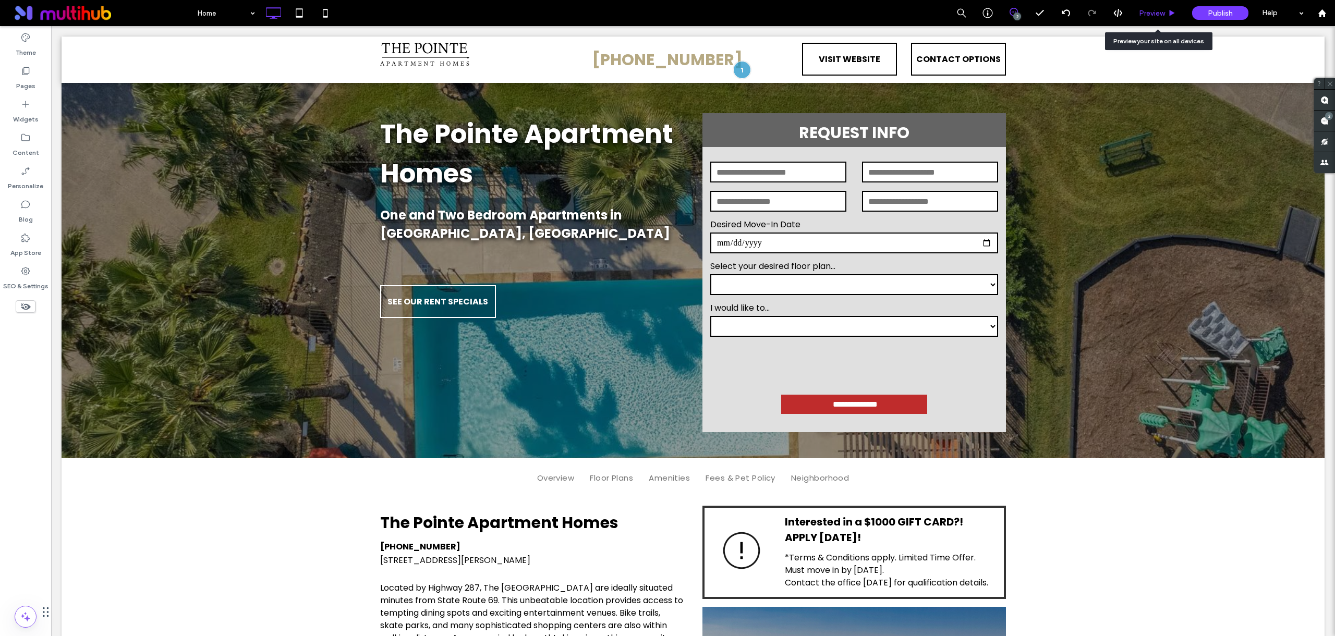
click at [1155, 11] on span "Preview" at bounding box center [1152, 13] width 26 height 9
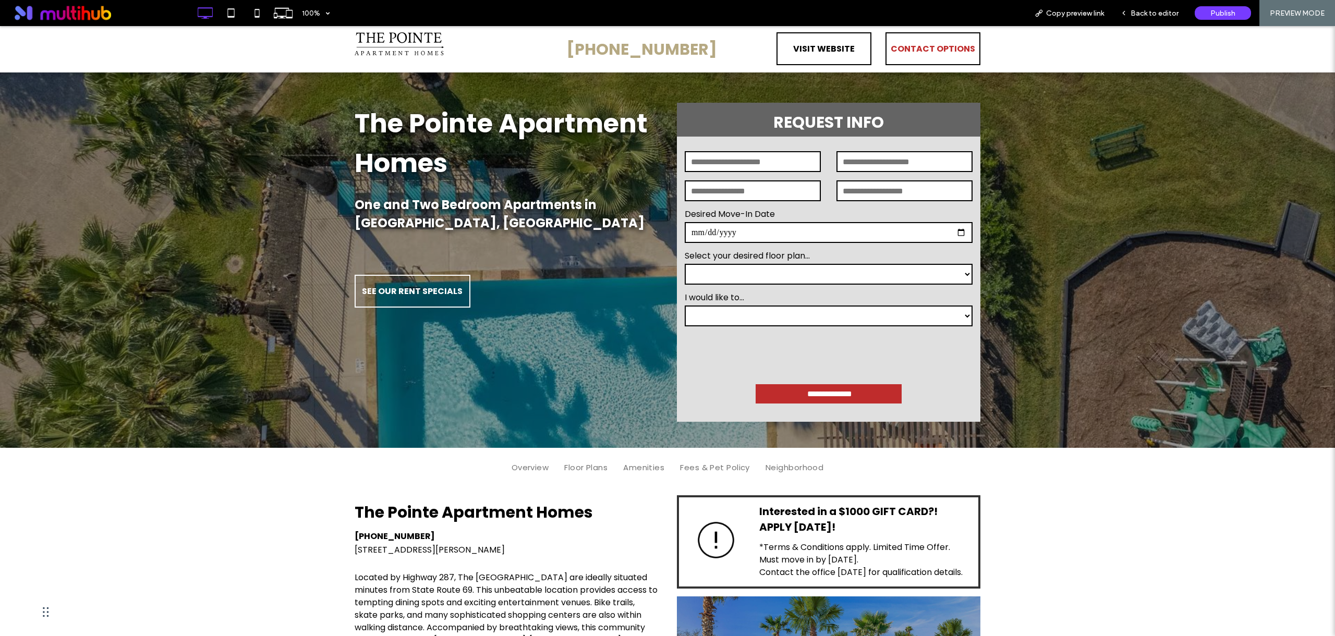
click at [926, 56] on span "CONTACT OPTIONS" at bounding box center [933, 49] width 84 height 30
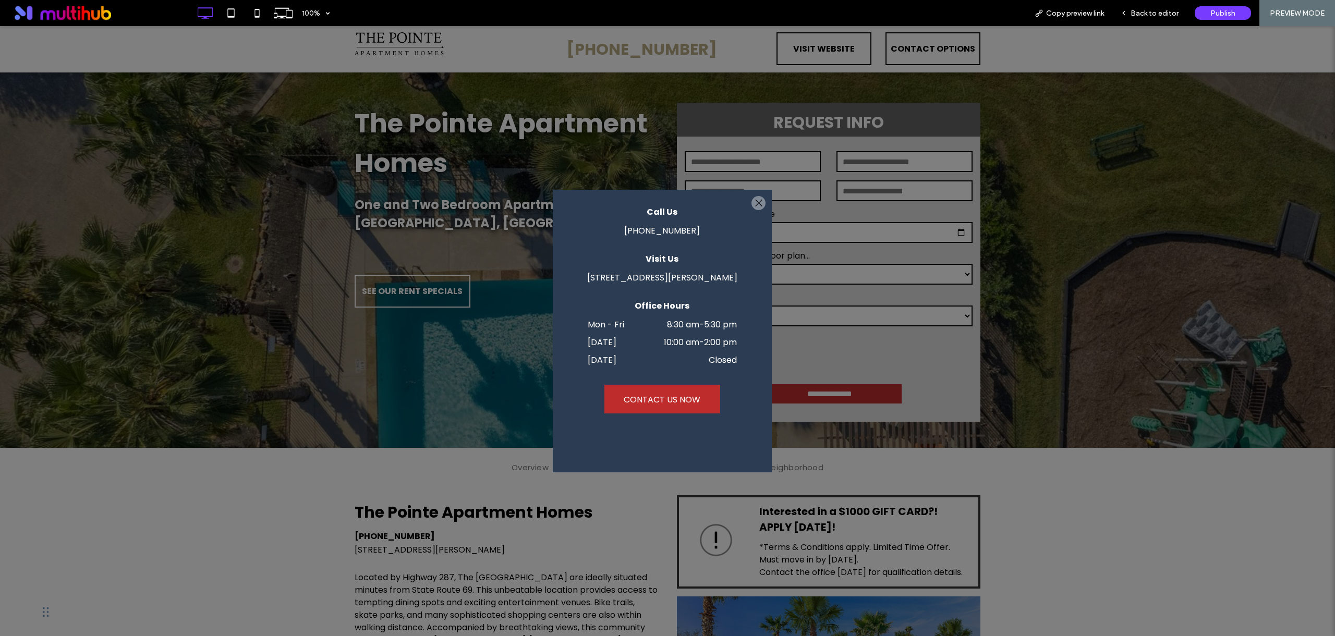
click at [757, 202] on div at bounding box center [759, 203] width 14 height 14
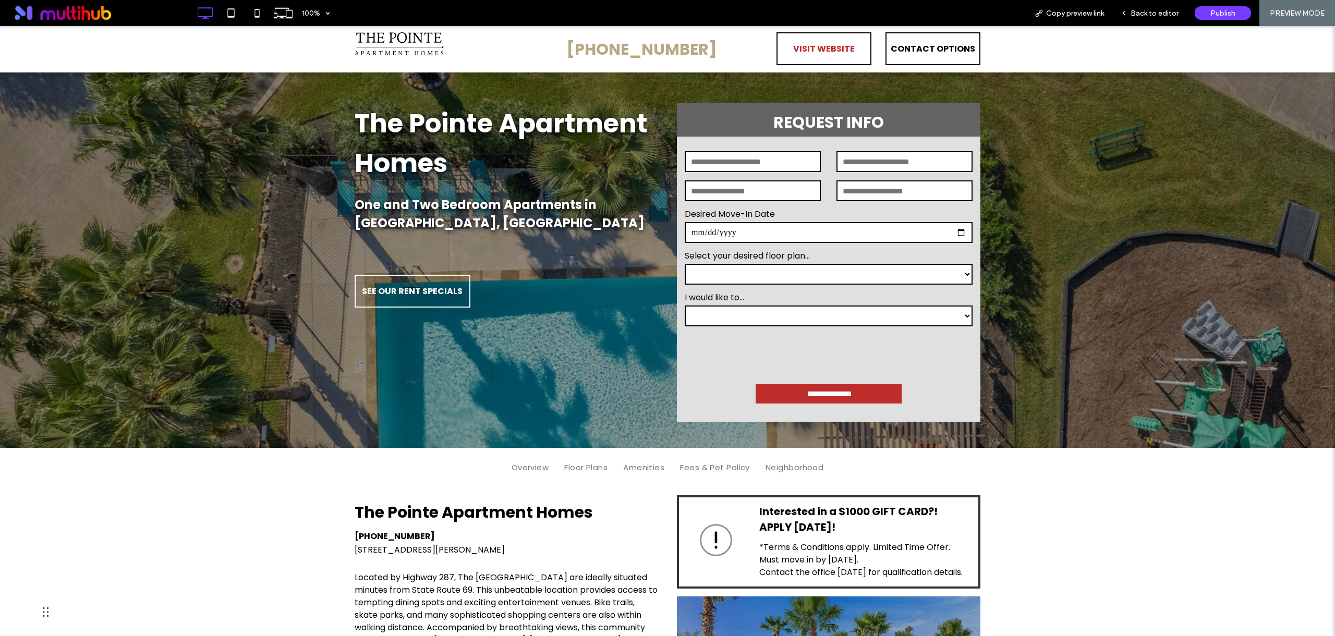
click at [825, 49] on span "VISIT WEBSITE" at bounding box center [824, 49] width 62 height 30
click at [933, 79] on div "Open link in new tab" at bounding box center [948, 81] width 130 height 11
